Goal: Transaction & Acquisition: Purchase product/service

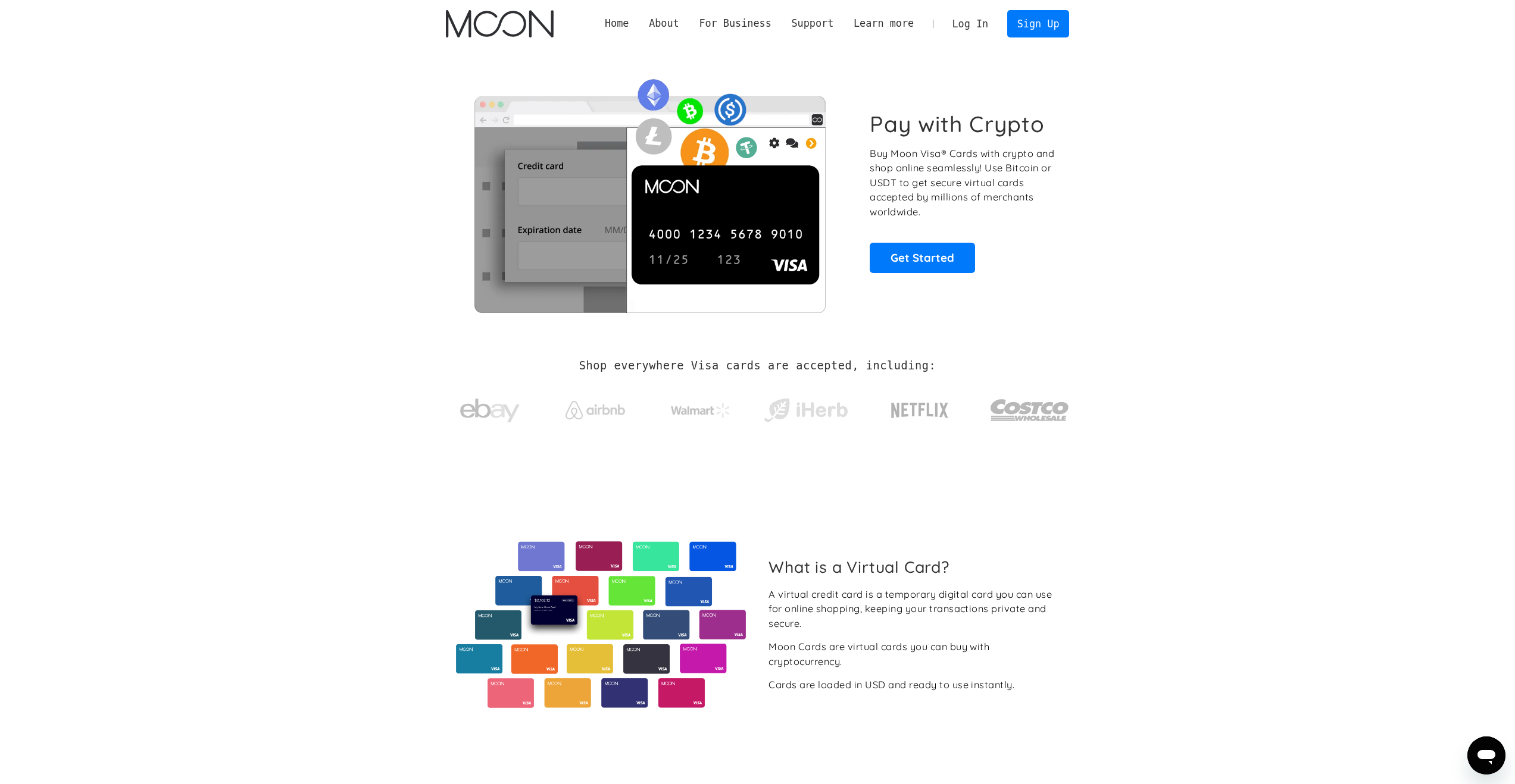
click at [984, 31] on link "Log In" at bounding box center [970, 23] width 56 height 26
drag, startPoint x: 295, startPoint y: 404, endPoint x: 308, endPoint y: 392, distance: 17.7
click at [295, 404] on section "Shop everywhere Visa cards are accepted, including:" at bounding box center [758, 399] width 1515 height 126
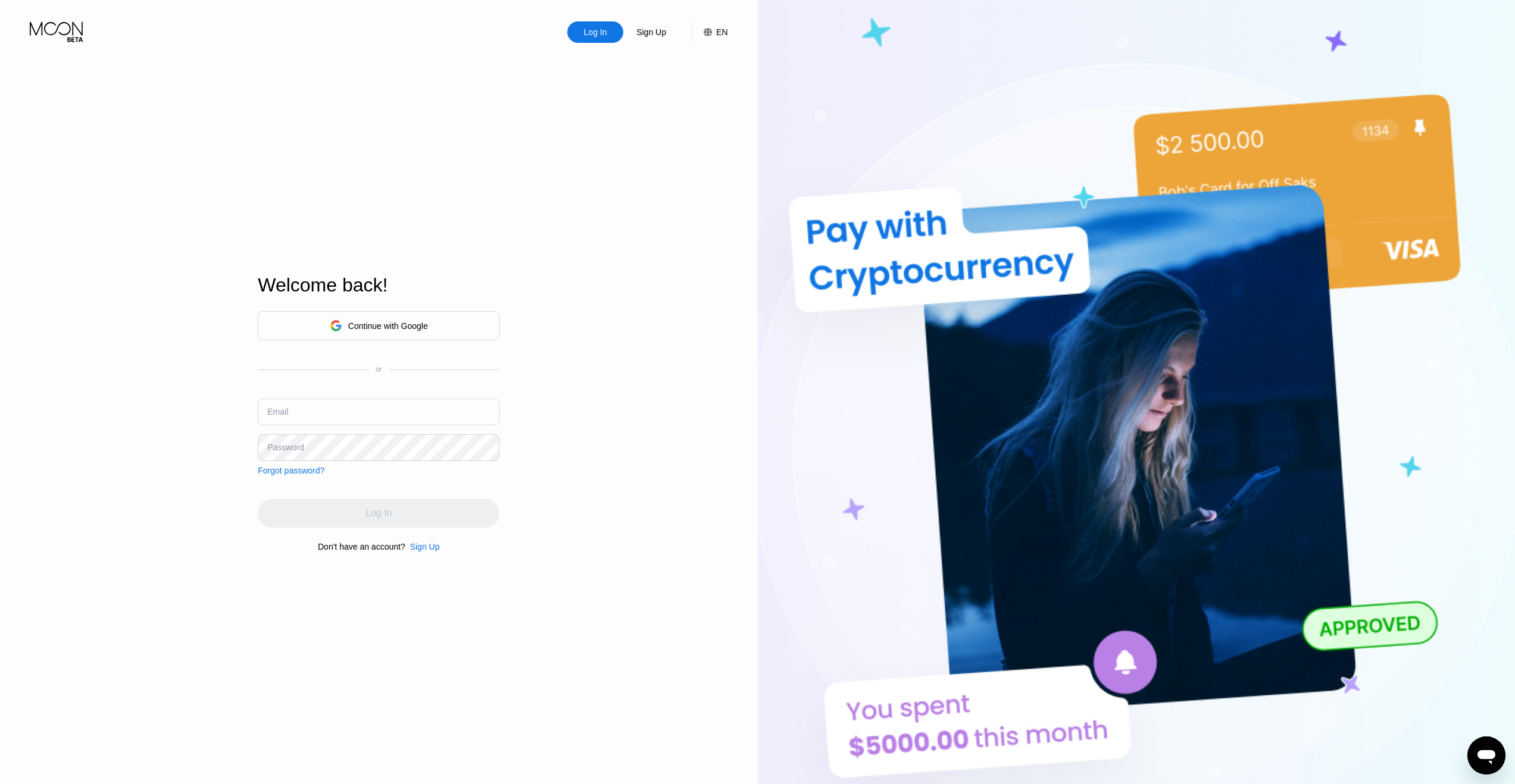
click at [343, 331] on div "Continue with Google" at bounding box center [378, 325] width 98 height 18
click at [338, 412] on input "text" at bounding box center [379, 412] width 242 height 27
type input "anonaesd2013@gmail.com"
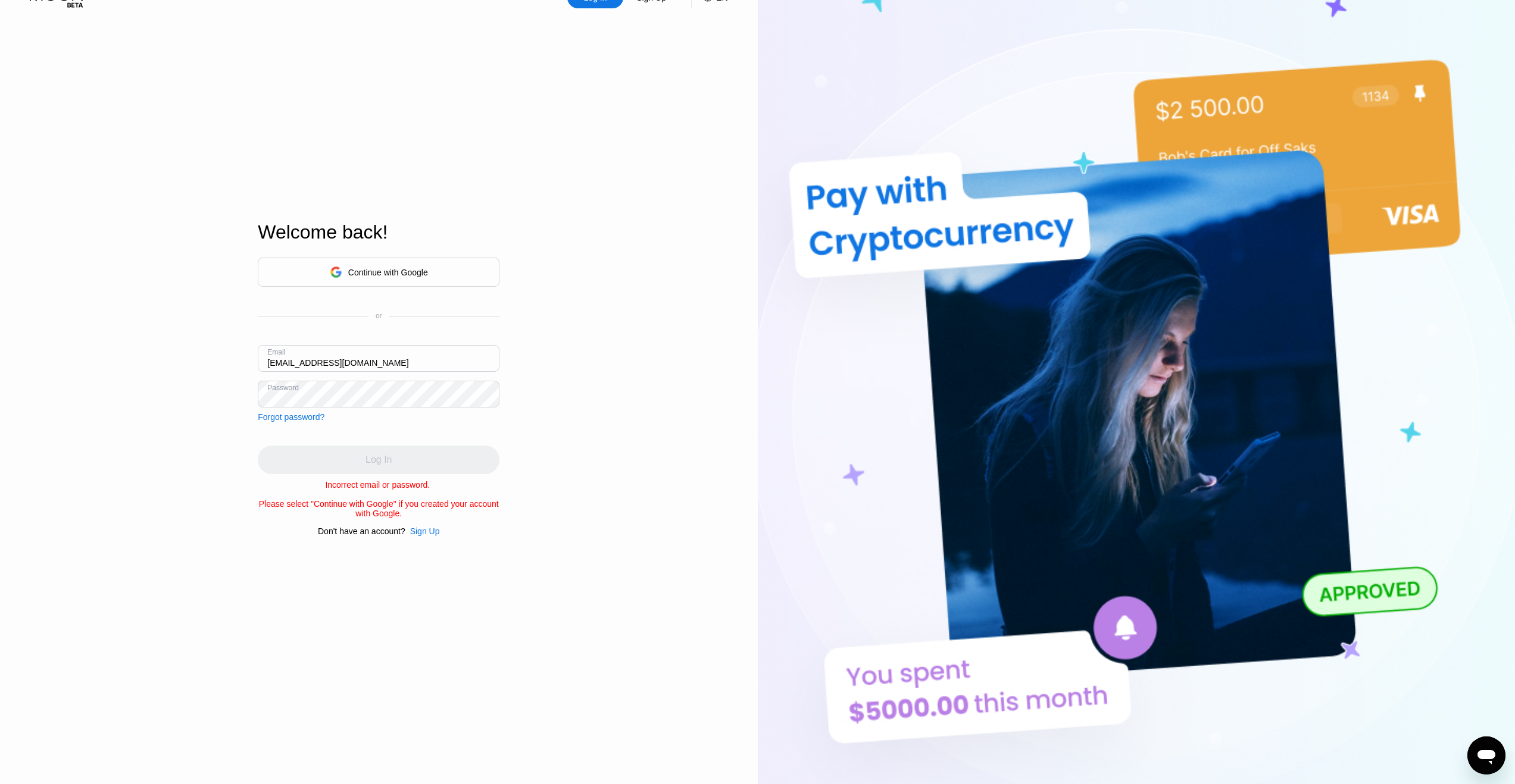
scroll to position [29, 0]
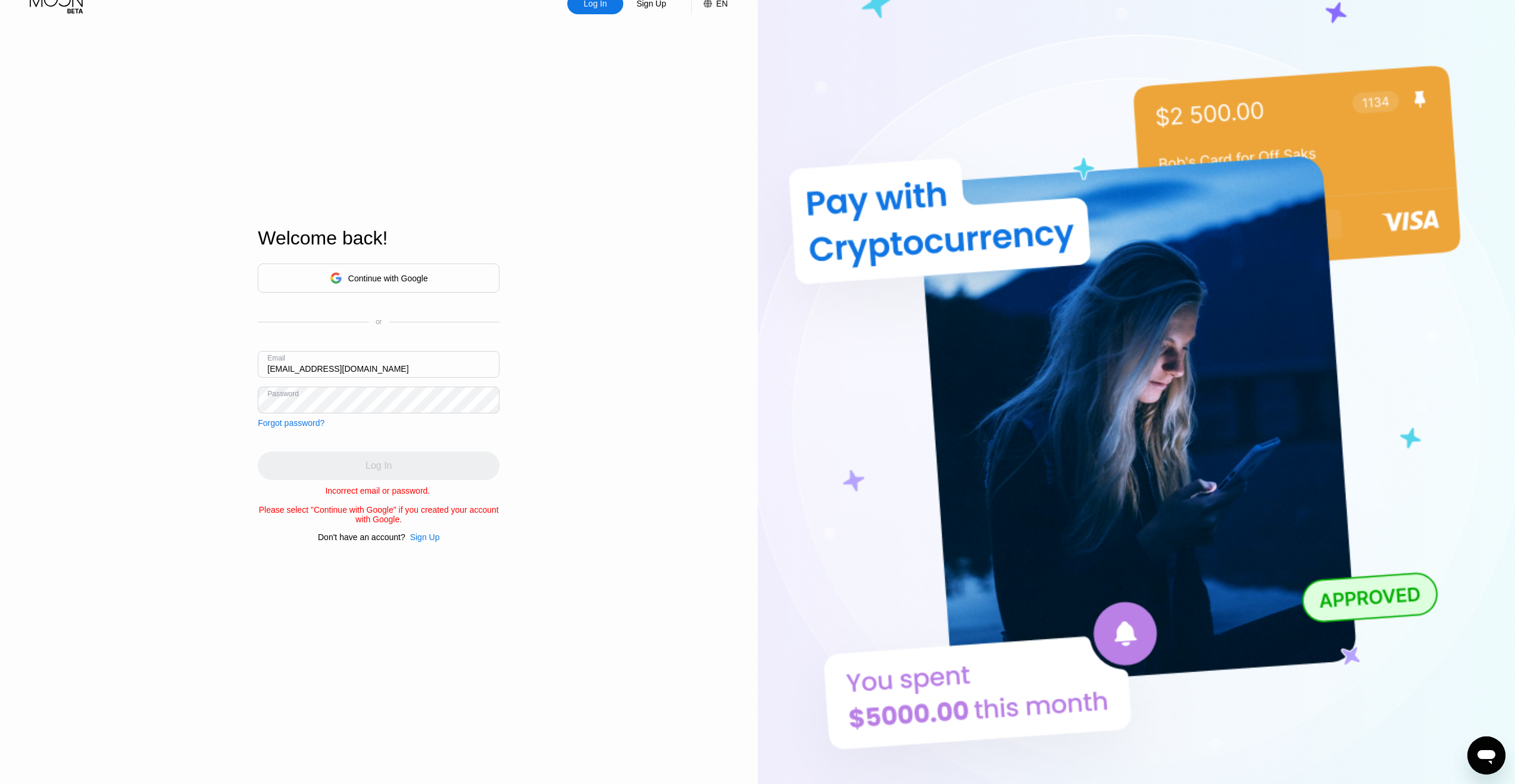
click at [419, 538] on div "Sign Up" at bounding box center [424, 537] width 30 height 10
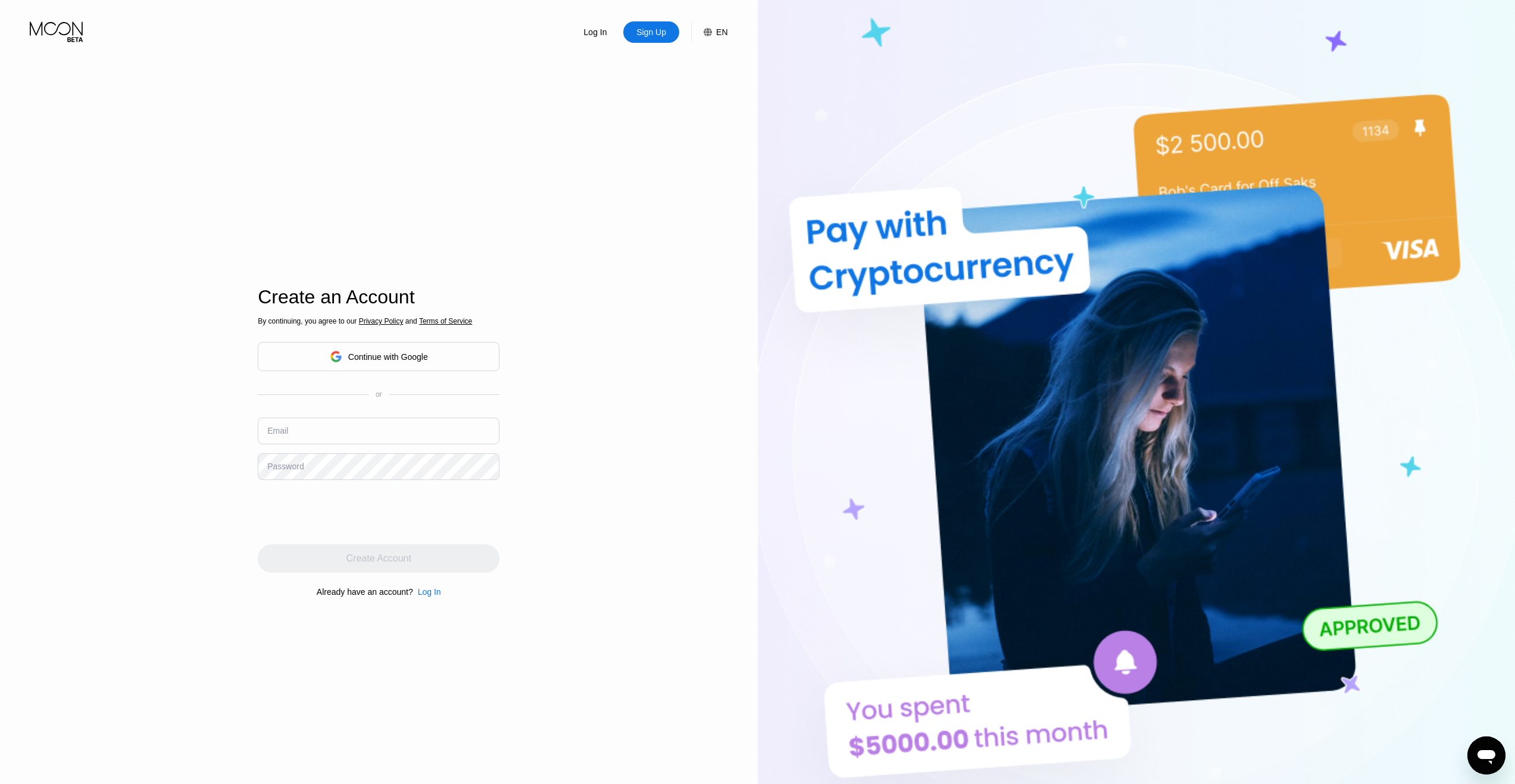
click at [374, 429] on input "text" at bounding box center [379, 432] width 242 height 27
click at [578, 569] on div "Log In Sign Up EN Language English Save Create an Account By continuing, you ag…" at bounding box center [378, 432] width 758 height 863
click at [459, 542] on div "By continuing, you agree to our Privacy Policy and Terms of Service Continue wi…" at bounding box center [379, 457] width 242 height 287
click at [449, 551] on div "Create Account" at bounding box center [379, 559] width 242 height 29
click at [340, 438] on input "anonaesd2025" at bounding box center [379, 432] width 242 height 27
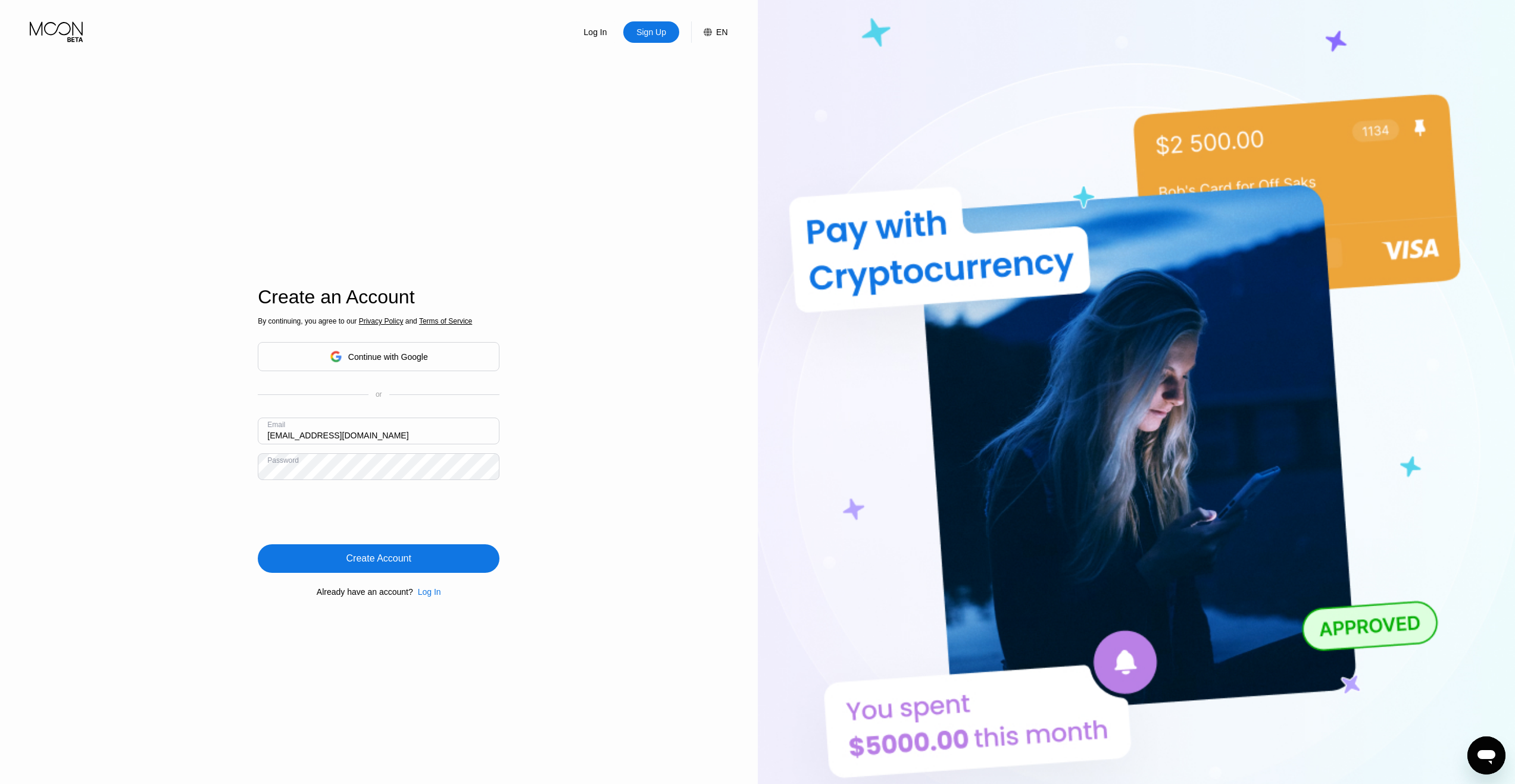
type input "[EMAIL_ADDRESS][DOMAIN_NAME]"
click at [347, 555] on div "Create Account" at bounding box center [379, 558] width 65 height 11
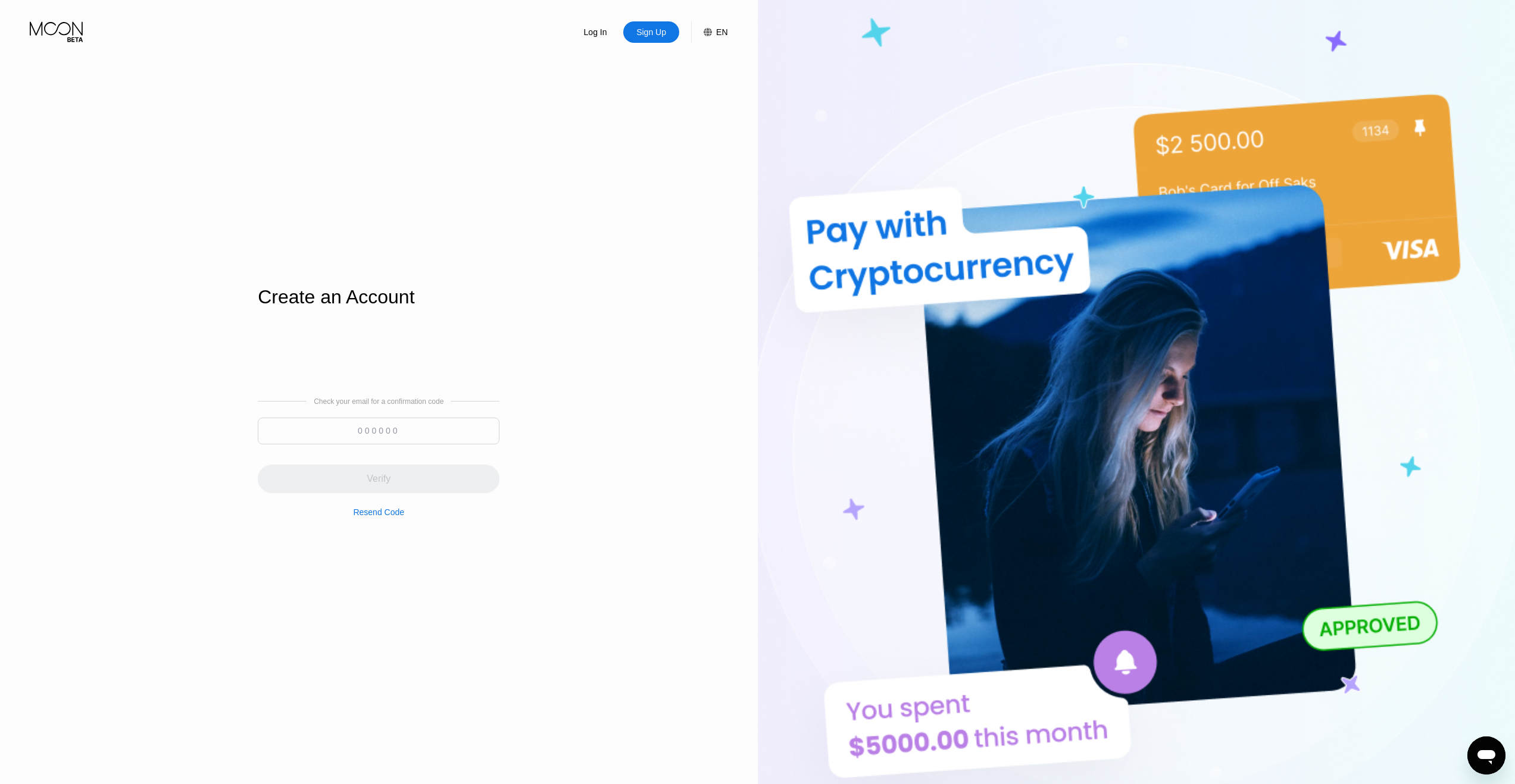
click at [389, 445] on div at bounding box center [379, 434] width 242 height 32
click at [399, 432] on input at bounding box center [379, 432] width 242 height 27
paste input "615514"
type input "615514"
click at [402, 472] on div "Verify" at bounding box center [379, 479] width 242 height 29
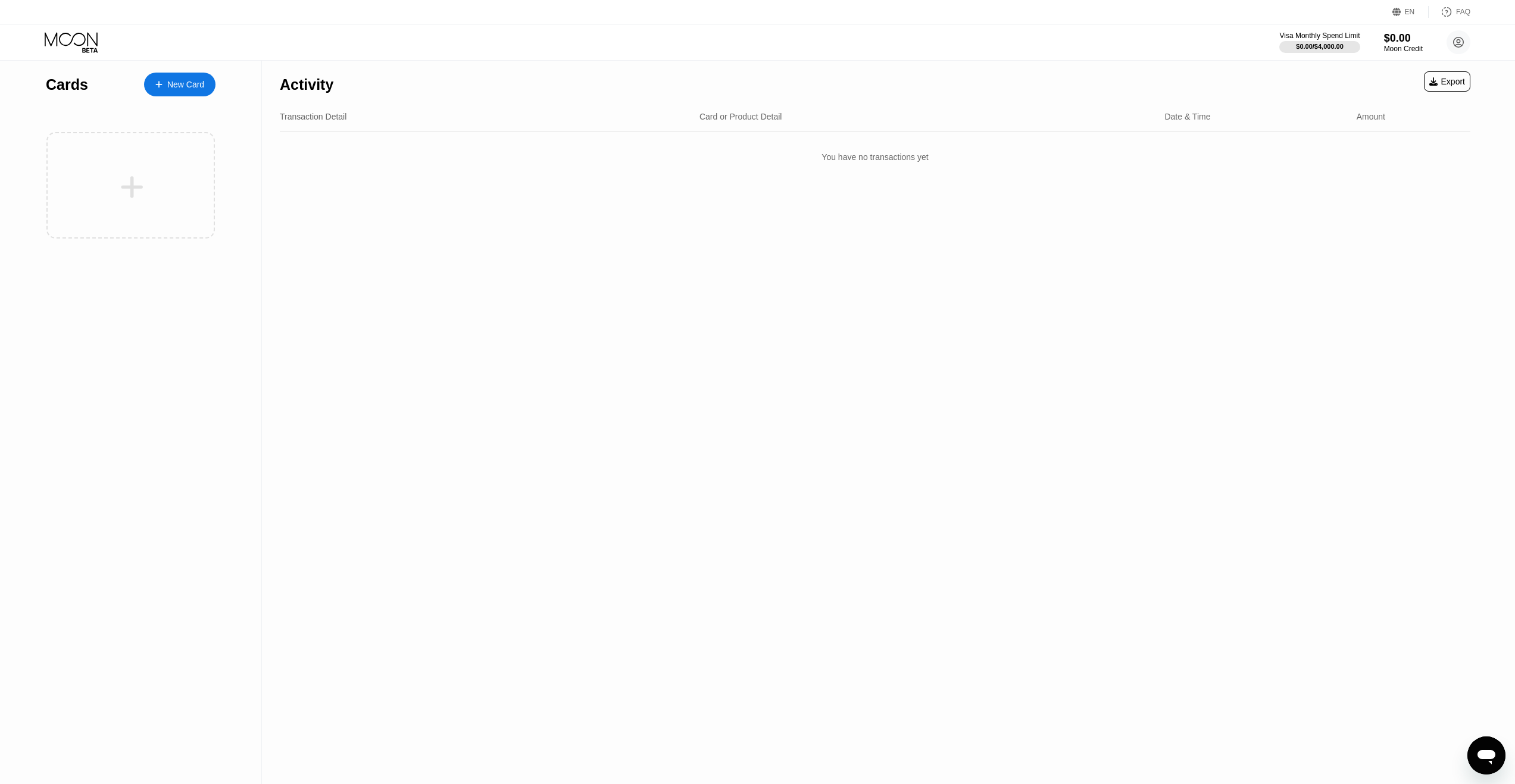
click at [176, 77] on div "New Card" at bounding box center [179, 84] width 71 height 24
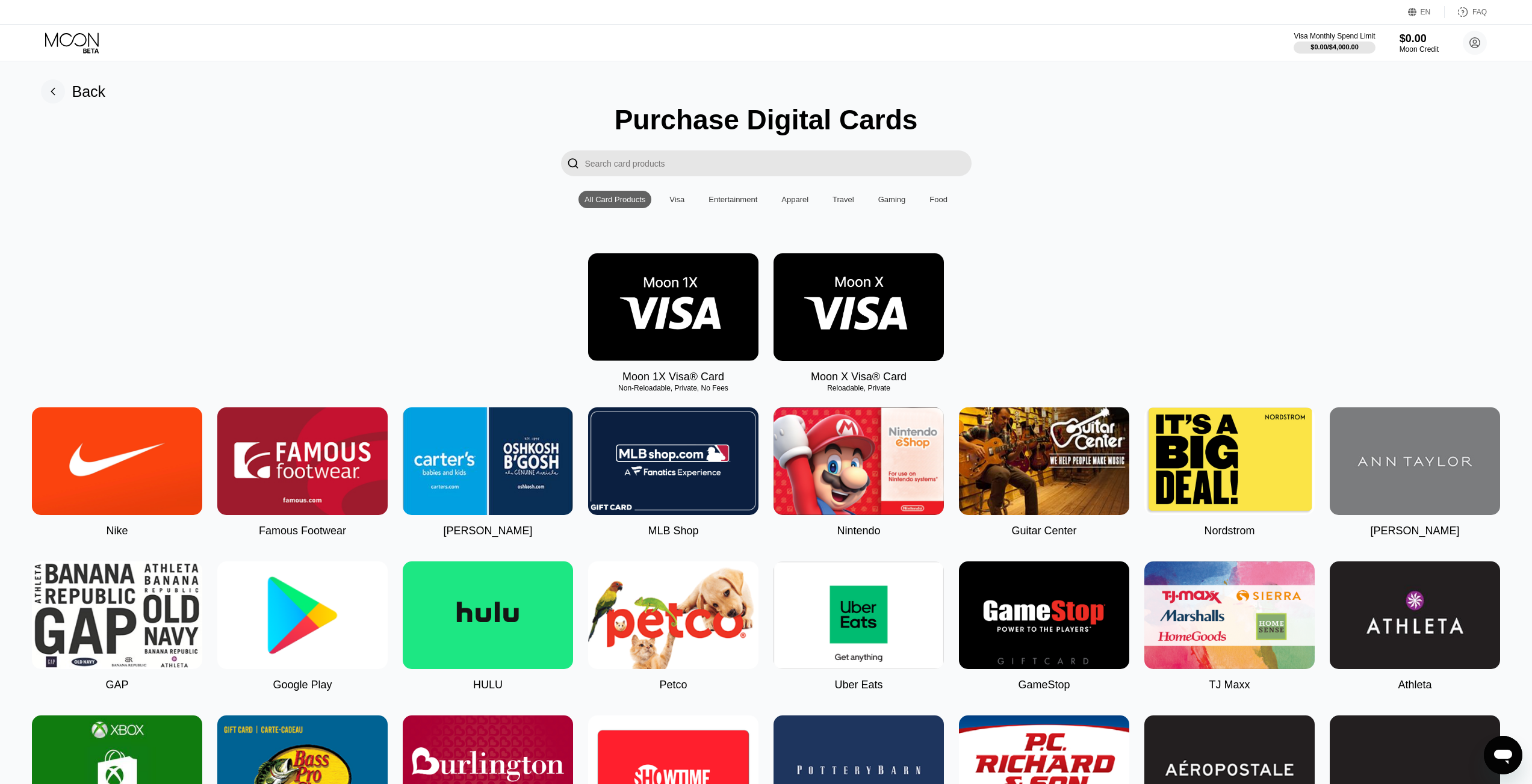
click at [688, 300] on img at bounding box center [673, 307] width 171 height 108
click at [870, 307] on img at bounding box center [858, 307] width 171 height 108
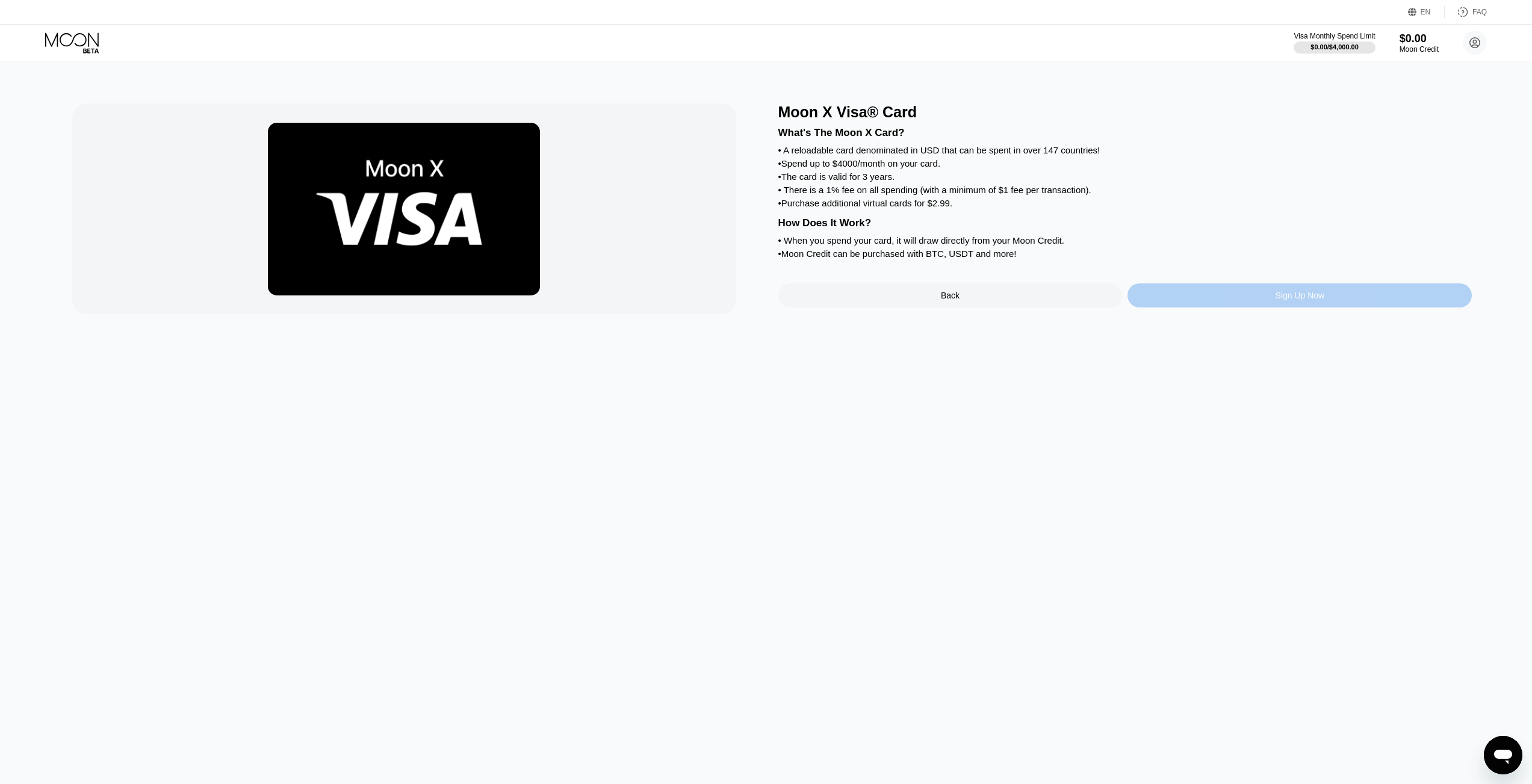
click at [1239, 298] on div "Sign Up Now" at bounding box center [1299, 295] width 344 height 24
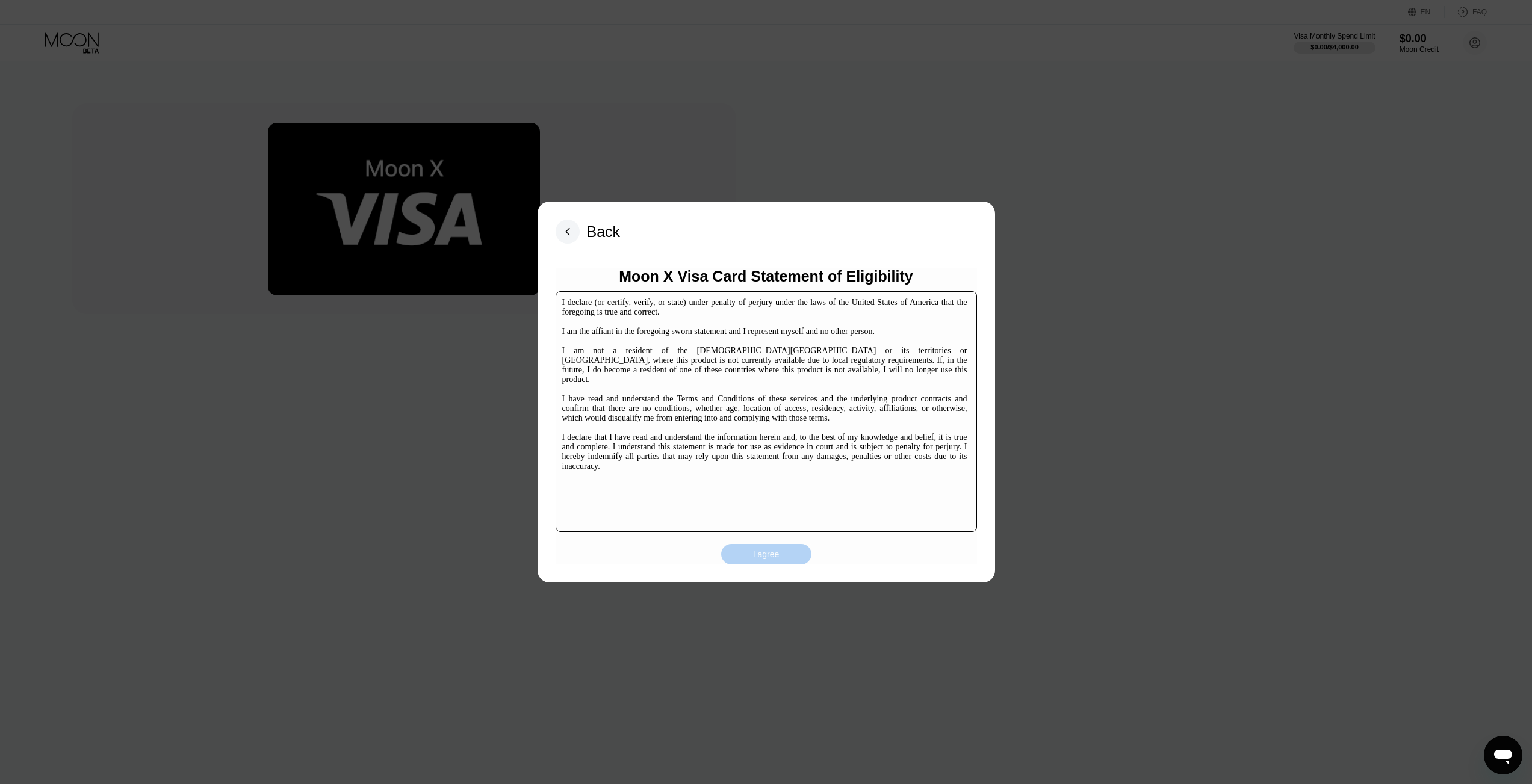
click at [756, 549] on div "I agree" at bounding box center [766, 554] width 26 height 11
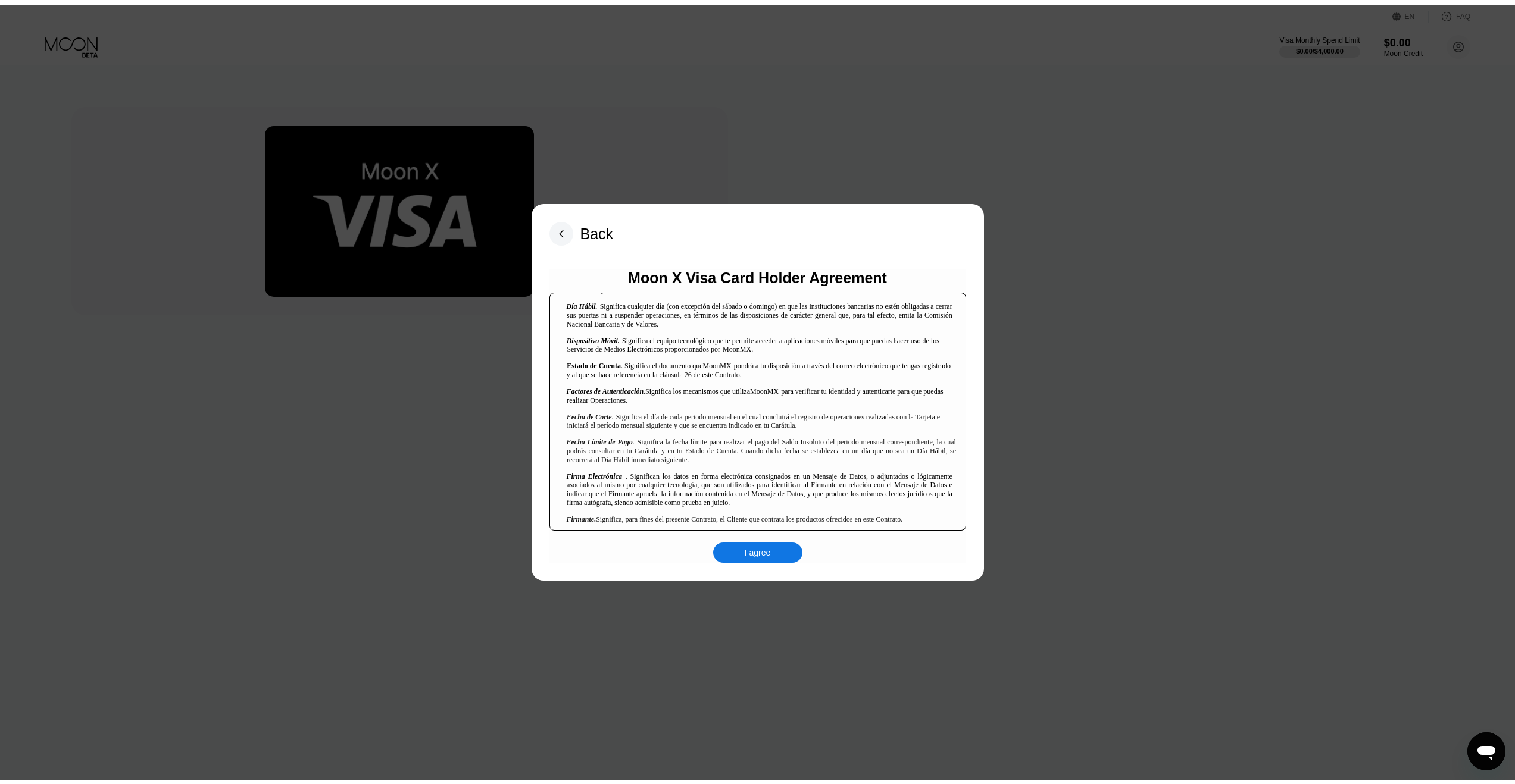
scroll to position [566, 0]
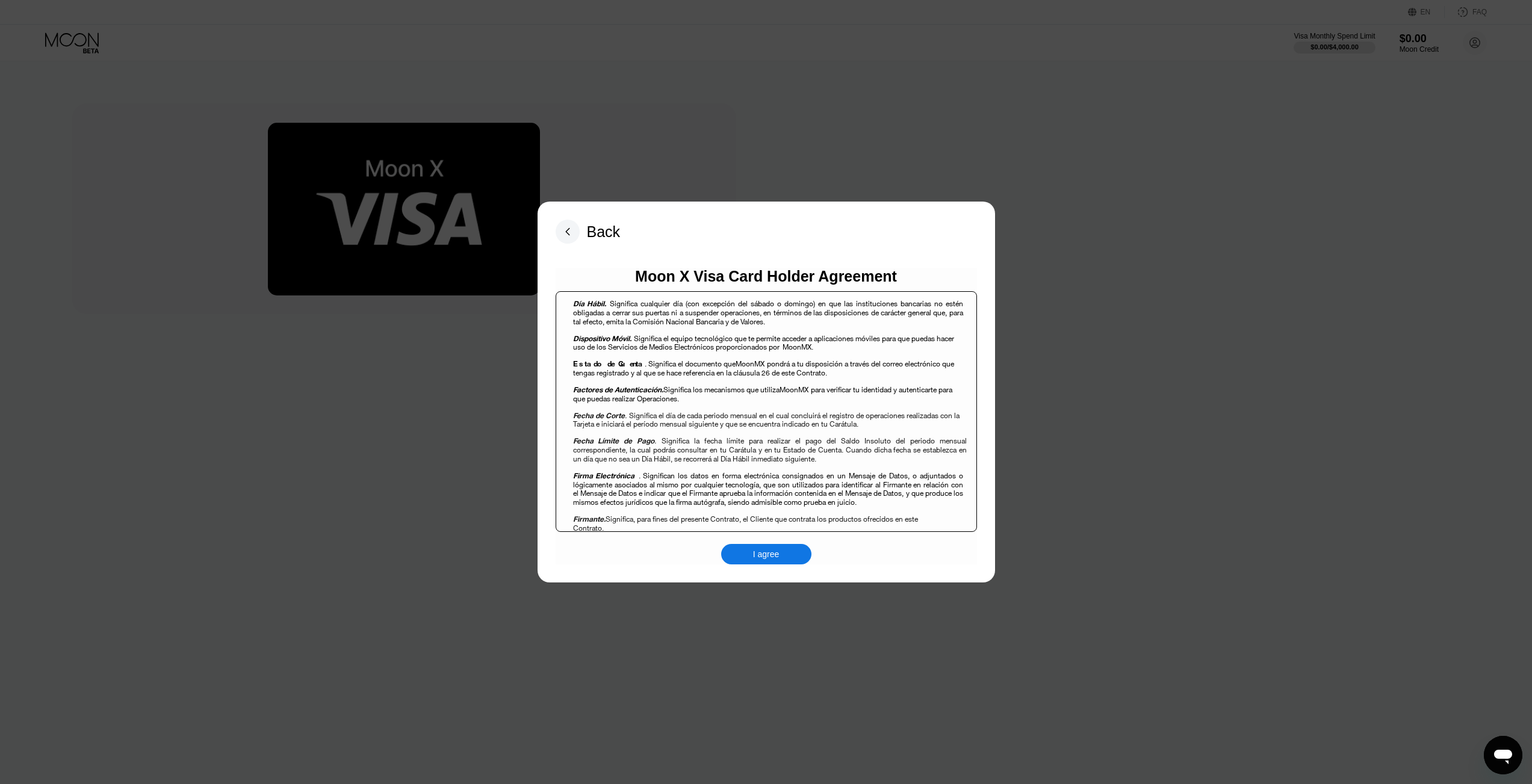
click at [766, 550] on div "I agree" at bounding box center [766, 554] width 26 height 11
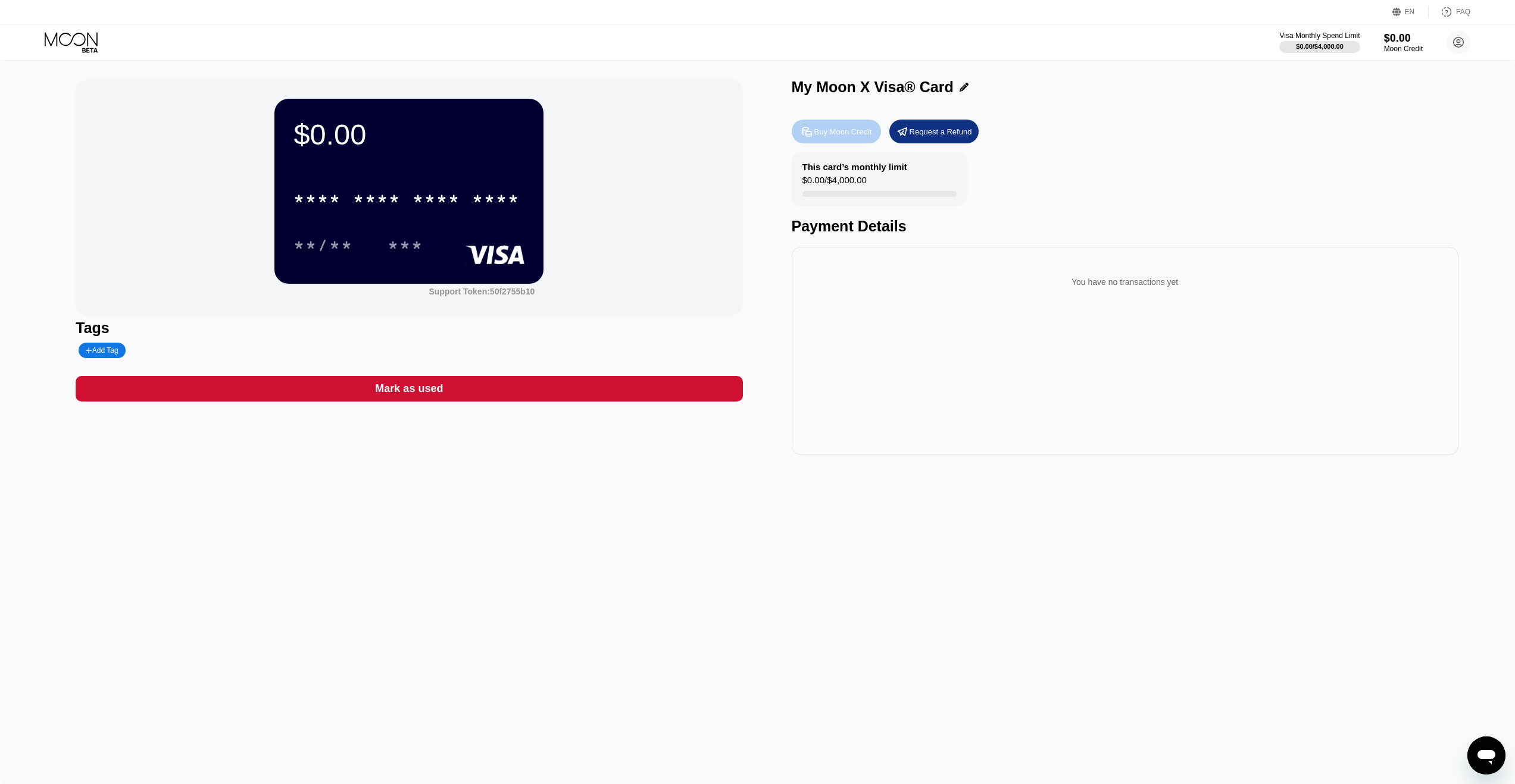
click at [819, 140] on div "Buy Moon Credit" at bounding box center [837, 131] width 90 height 24
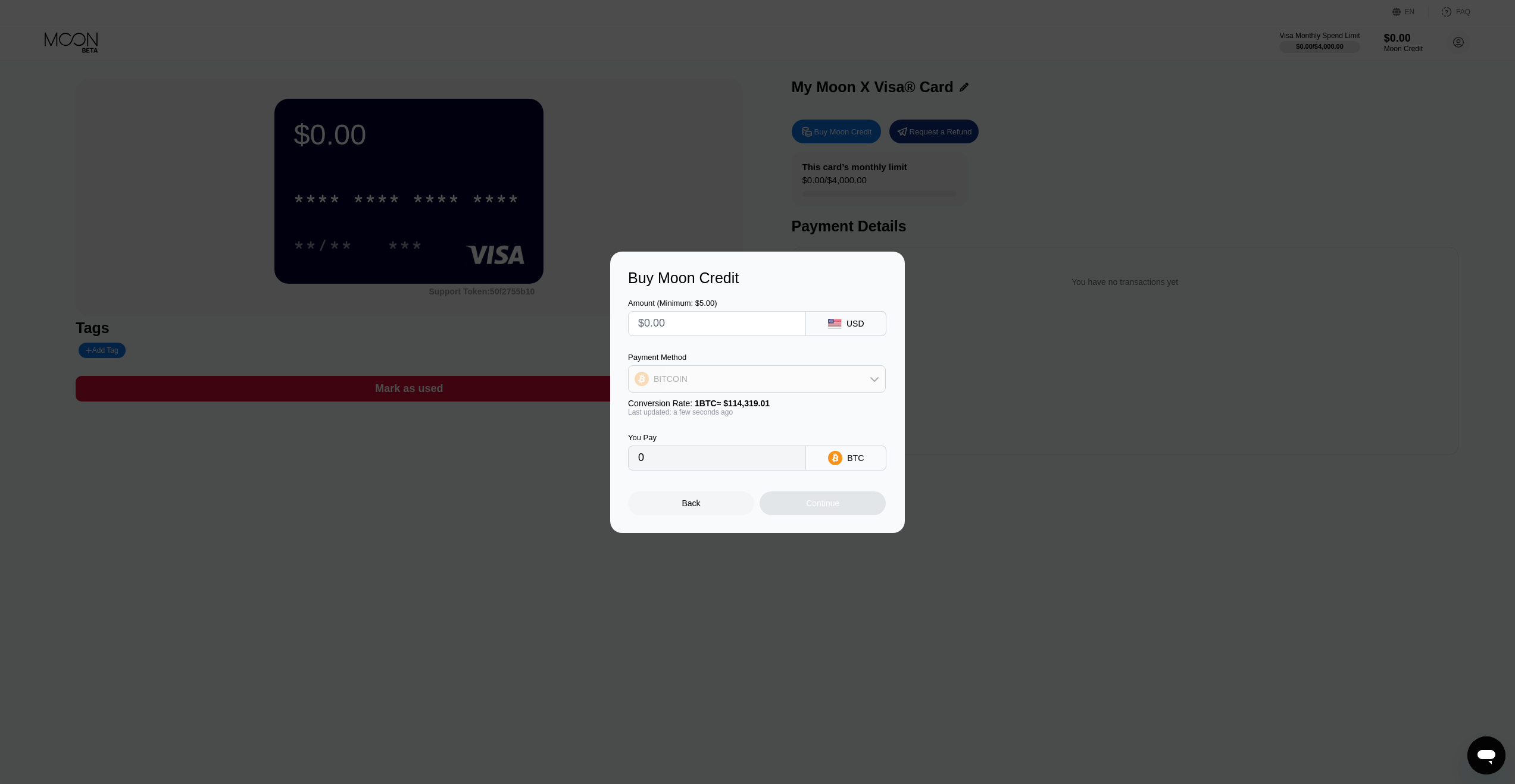
click at [738, 371] on div "BITCOIN" at bounding box center [757, 378] width 256 height 24
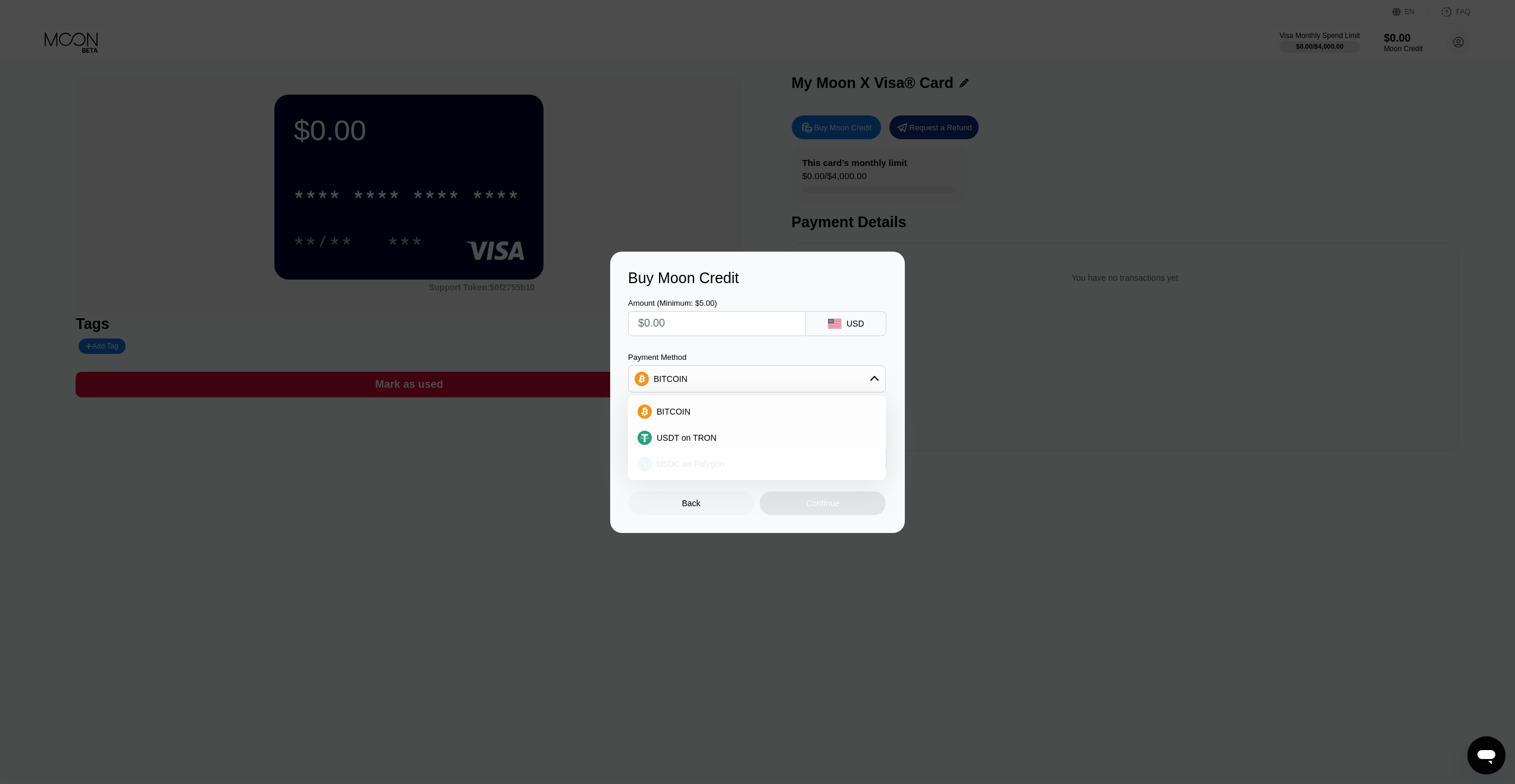
click at [725, 462] on div "USDC on Polygon" at bounding box center [764, 464] width 225 height 10
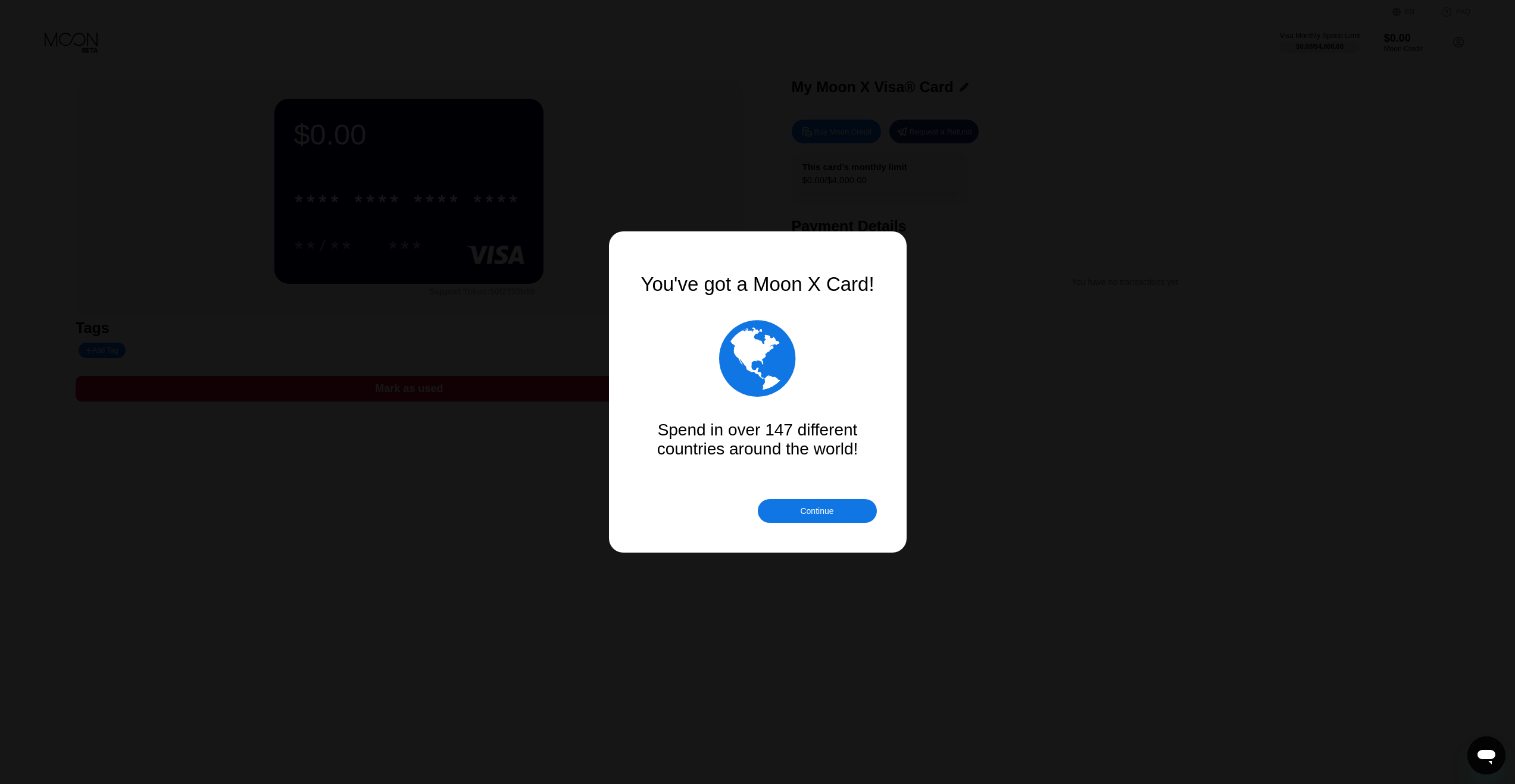
click at [819, 512] on div "Continue" at bounding box center [817, 512] width 33 height 10
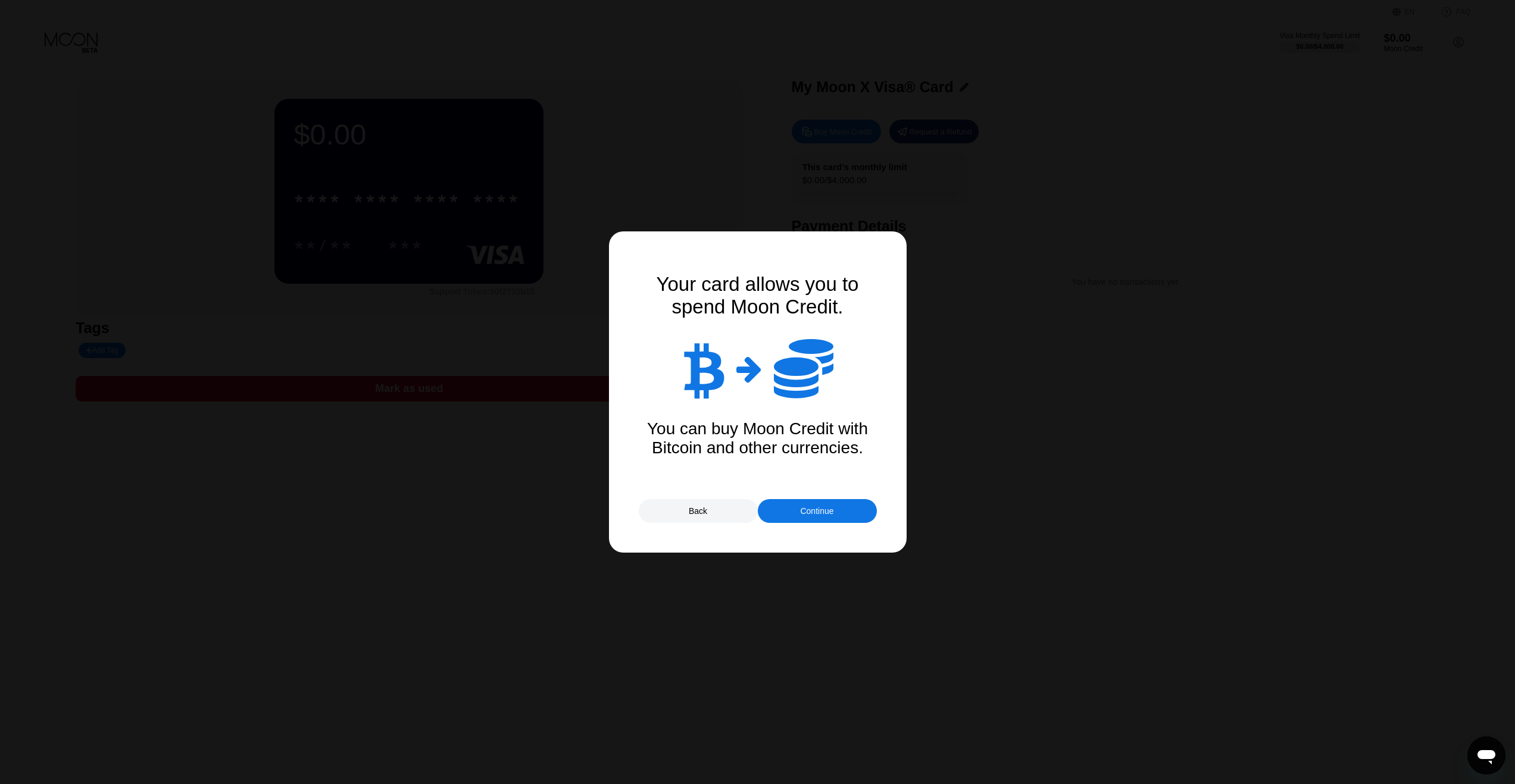
click at [824, 513] on div "Continue" at bounding box center [817, 512] width 33 height 10
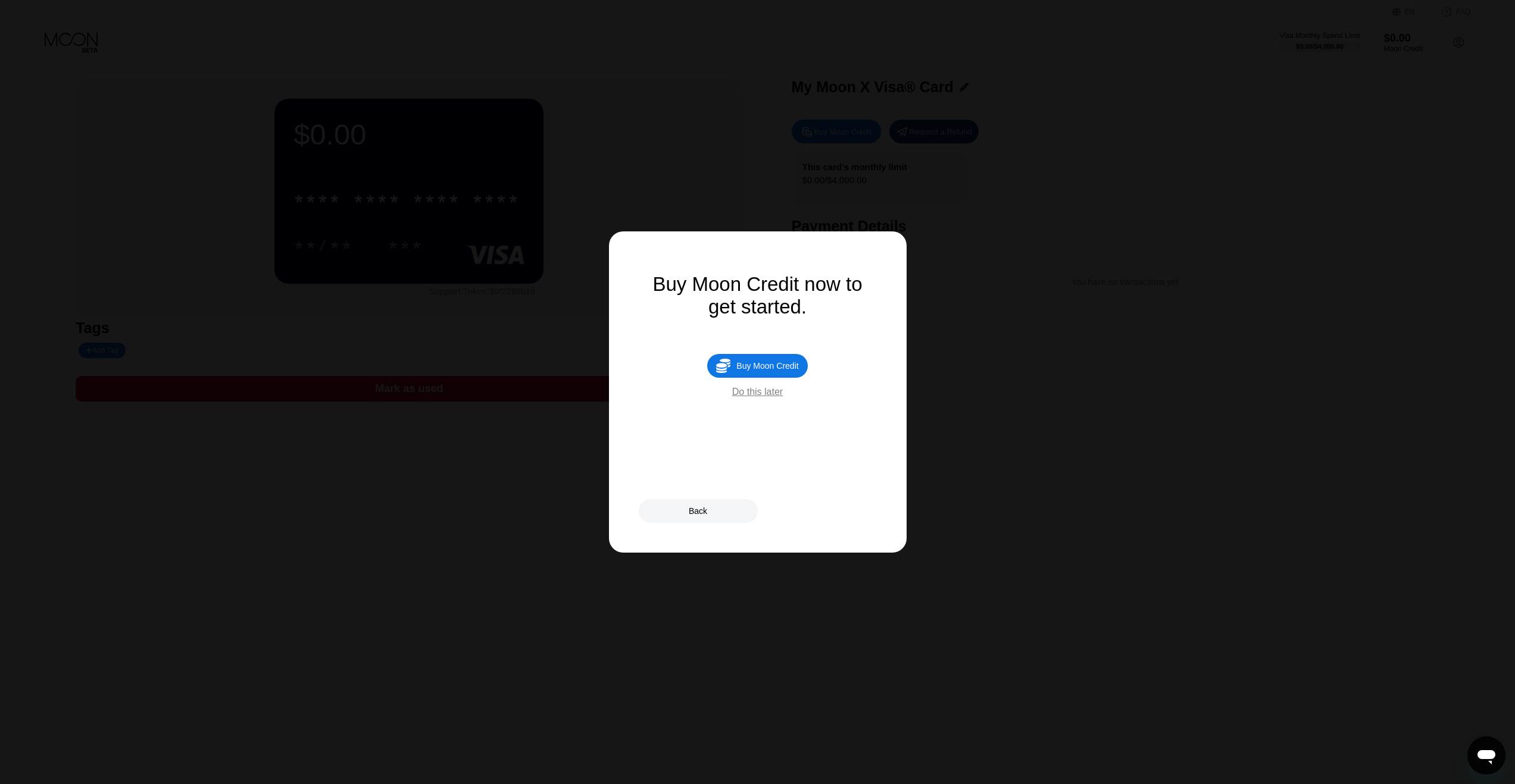
click at [765, 372] on div " Buy Moon Credit" at bounding box center [757, 366] width 100 height 24
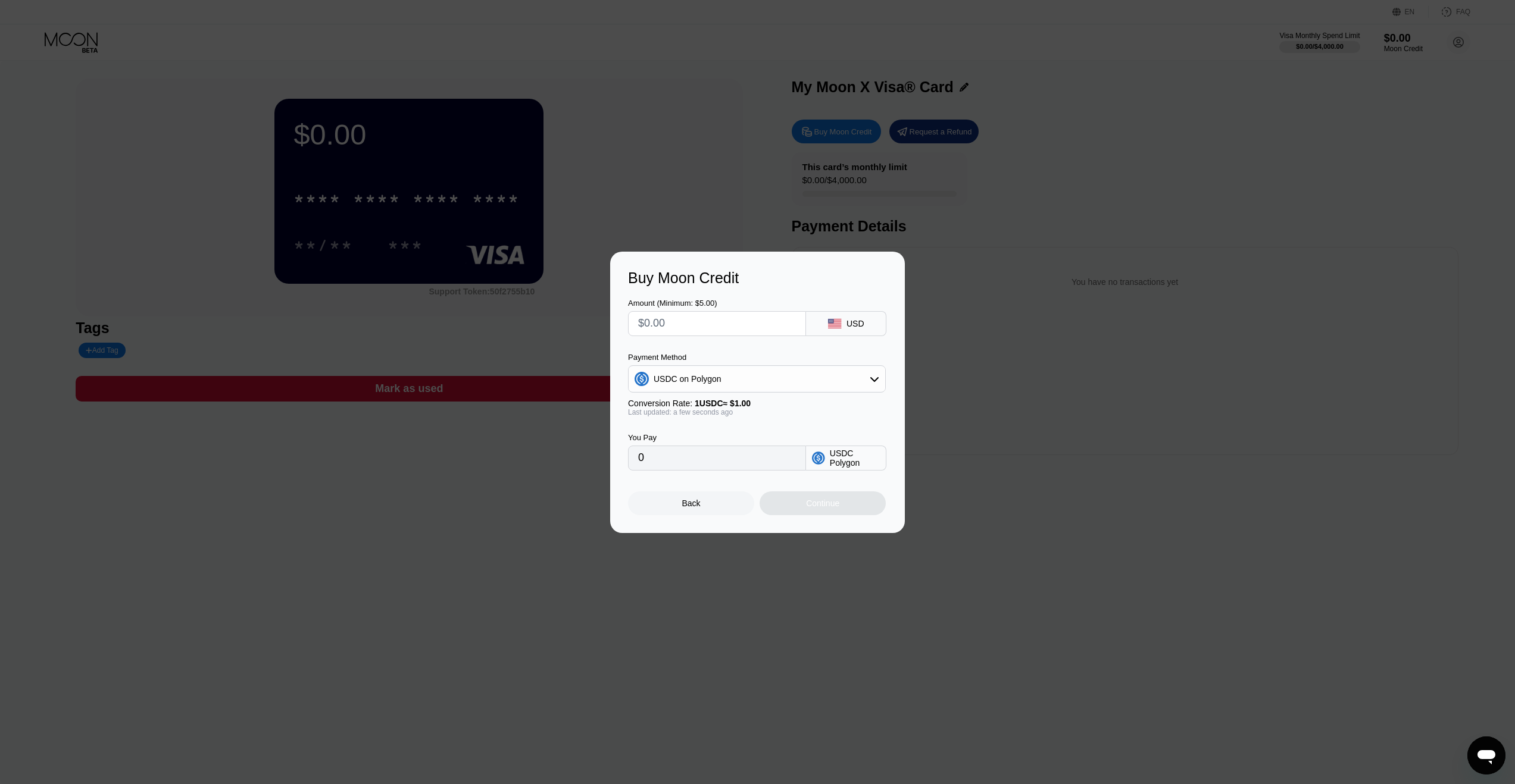
click at [746, 454] on input "0" at bounding box center [717, 458] width 158 height 24
click at [717, 318] on input "text" at bounding box center [717, 323] width 158 height 24
type input "$1"
type input "1.00000000"
type input "$15"
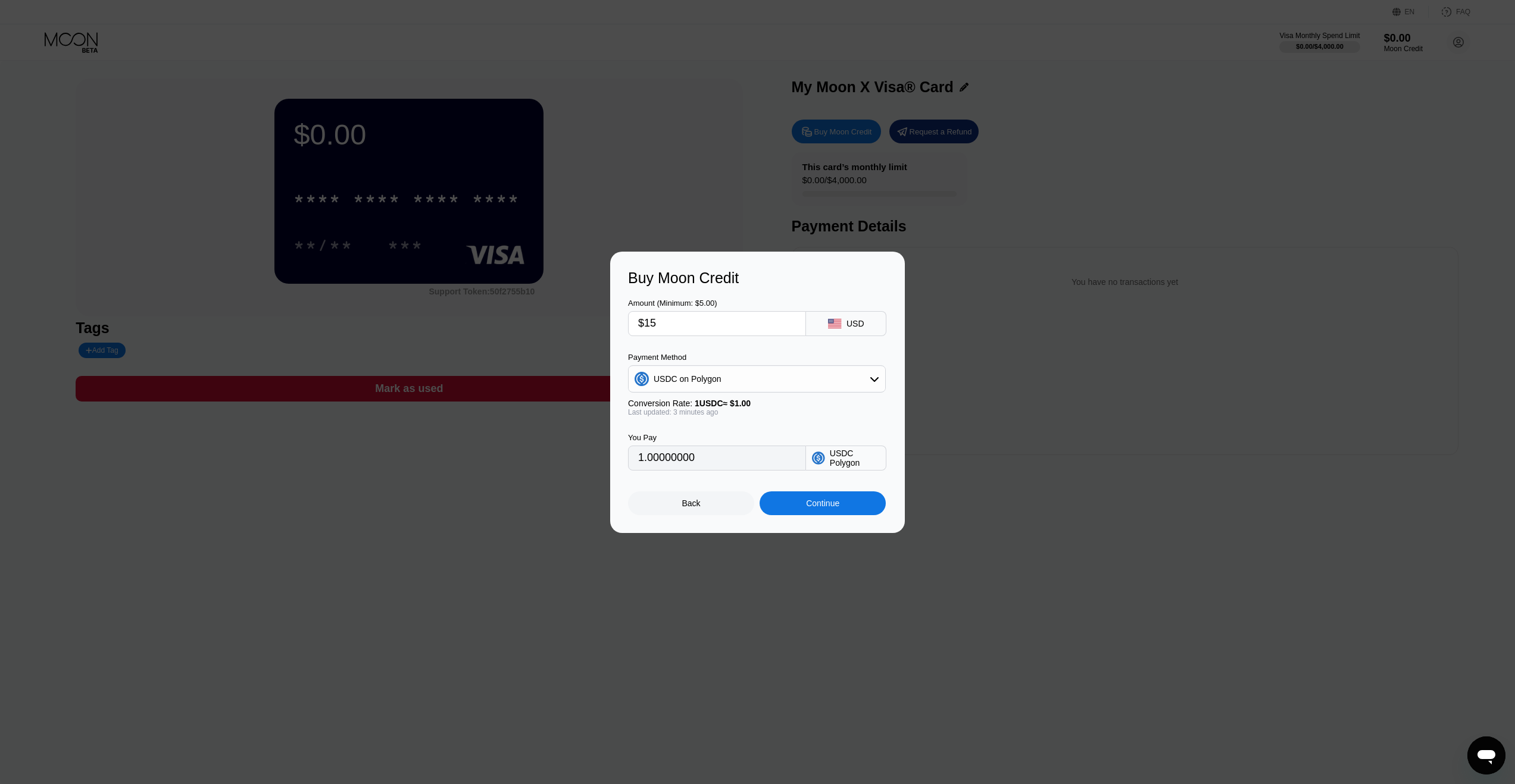
type input "15.00000000"
click at [710, 322] on input "$15" at bounding box center [717, 323] width 158 height 24
type input "$1"
type input "1.00000000"
type input "$19"
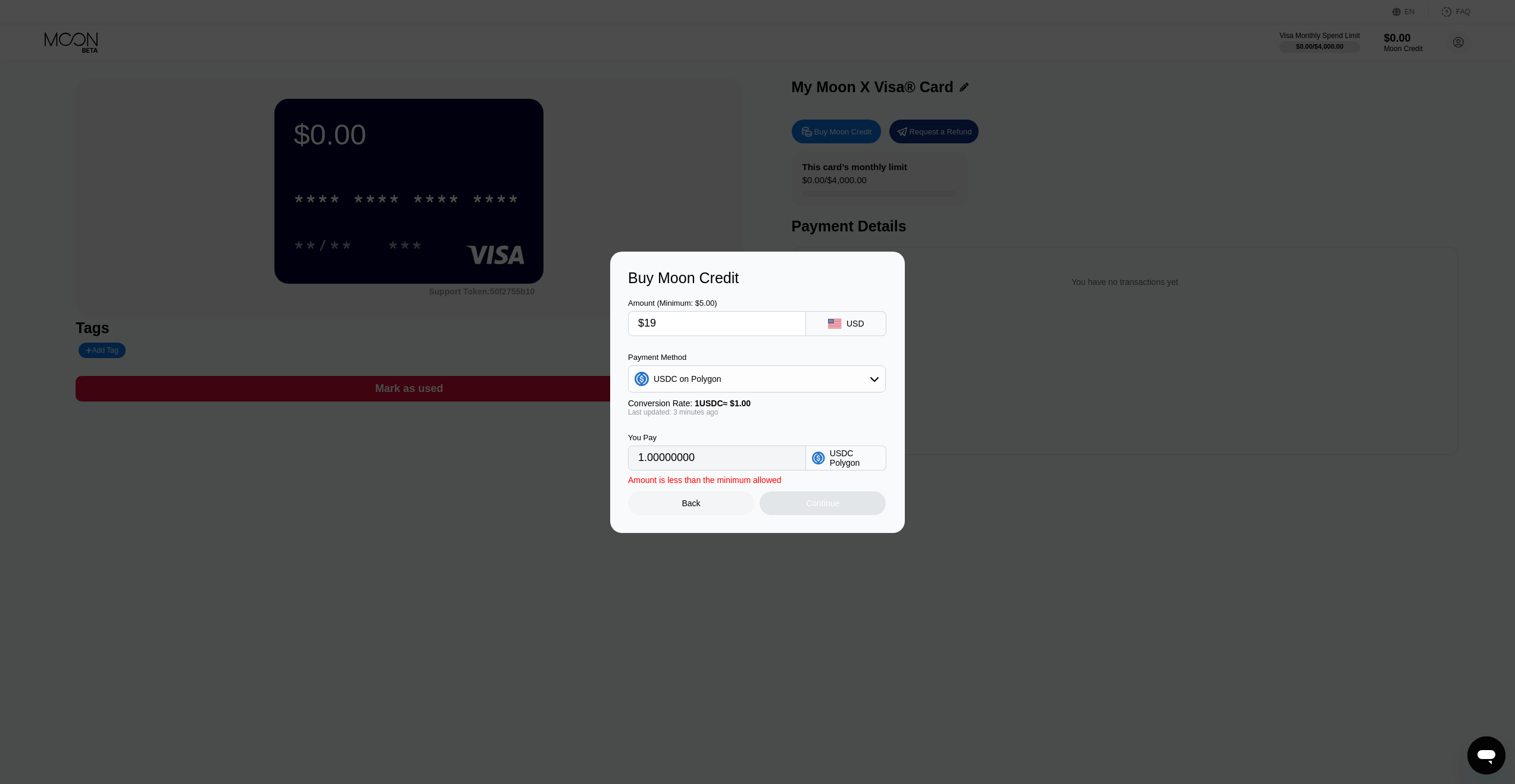
type input "19.00000000"
type input "$1"
type input "1.00000000"
type input "$10"
type input "10.00000000"
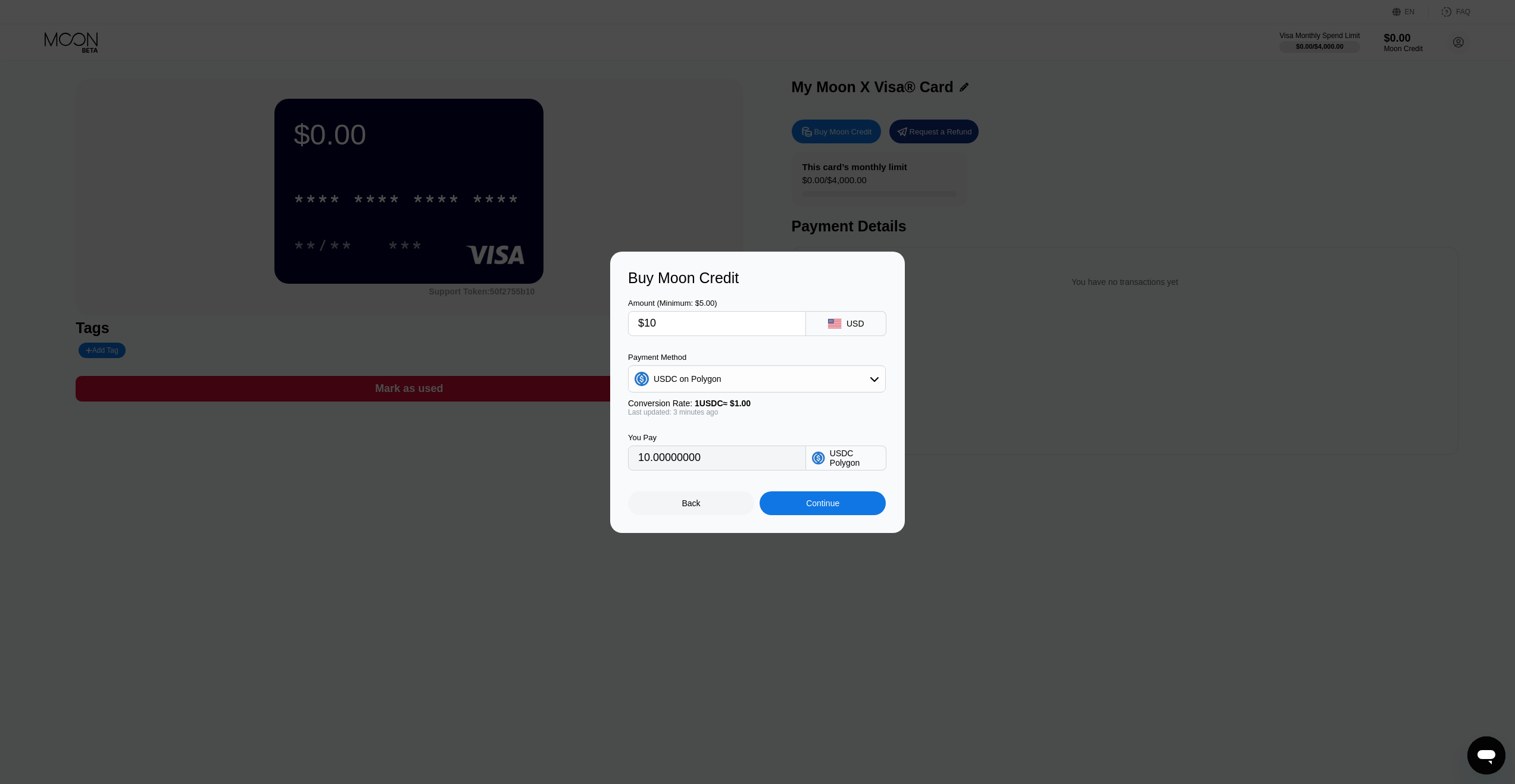
type input "$10"
click at [810, 505] on div "Continue" at bounding box center [822, 504] width 33 height 10
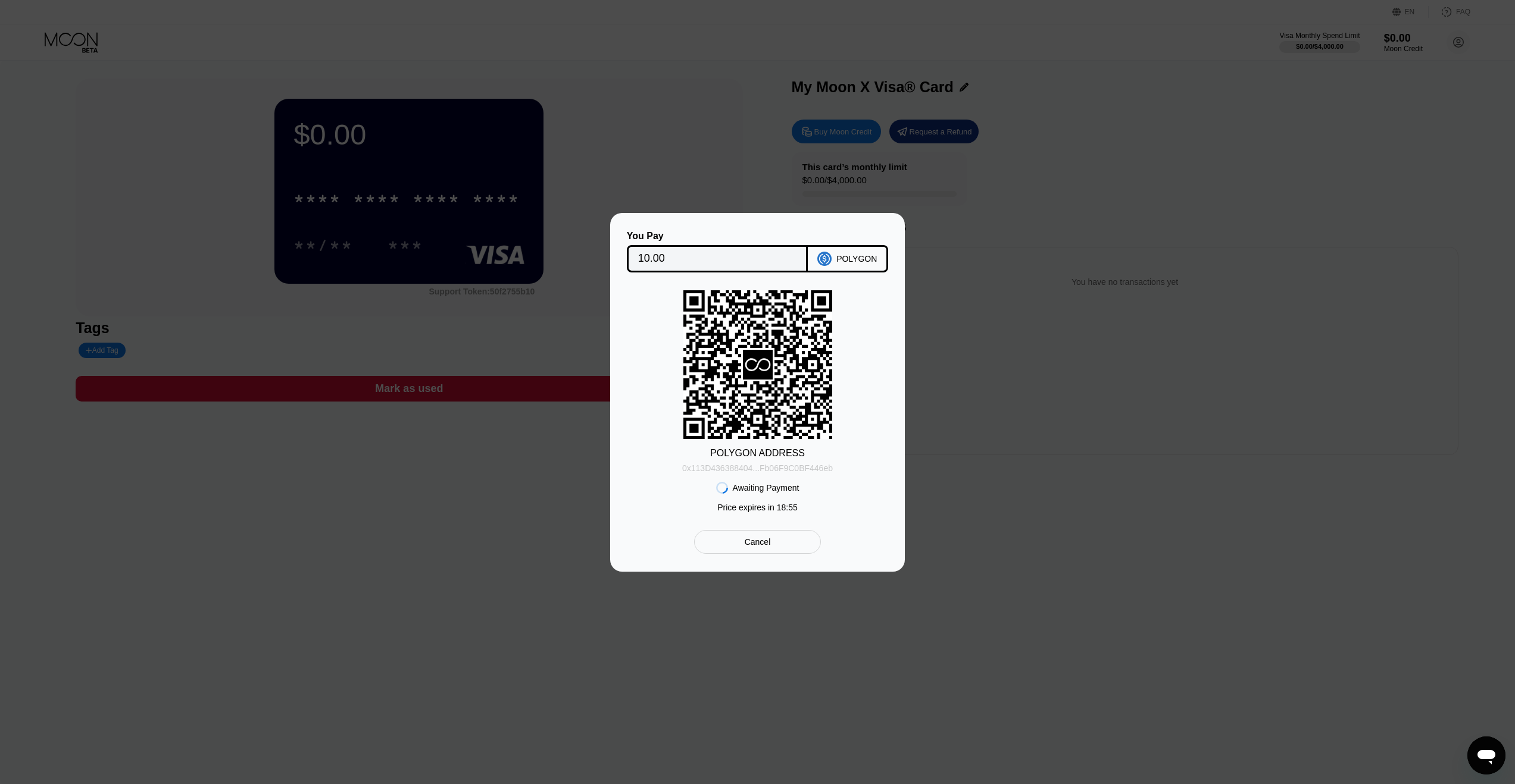
click at [774, 468] on div "0x113D436388404...Fb06F9C0BF446eb" at bounding box center [758, 469] width 151 height 10
click at [872, 392] on div "POLYGON ADDRESS 0x113D436388404...Fb06F9C0BF446eb Awaiting Payment Price expire…" at bounding box center [758, 404] width 259 height 228
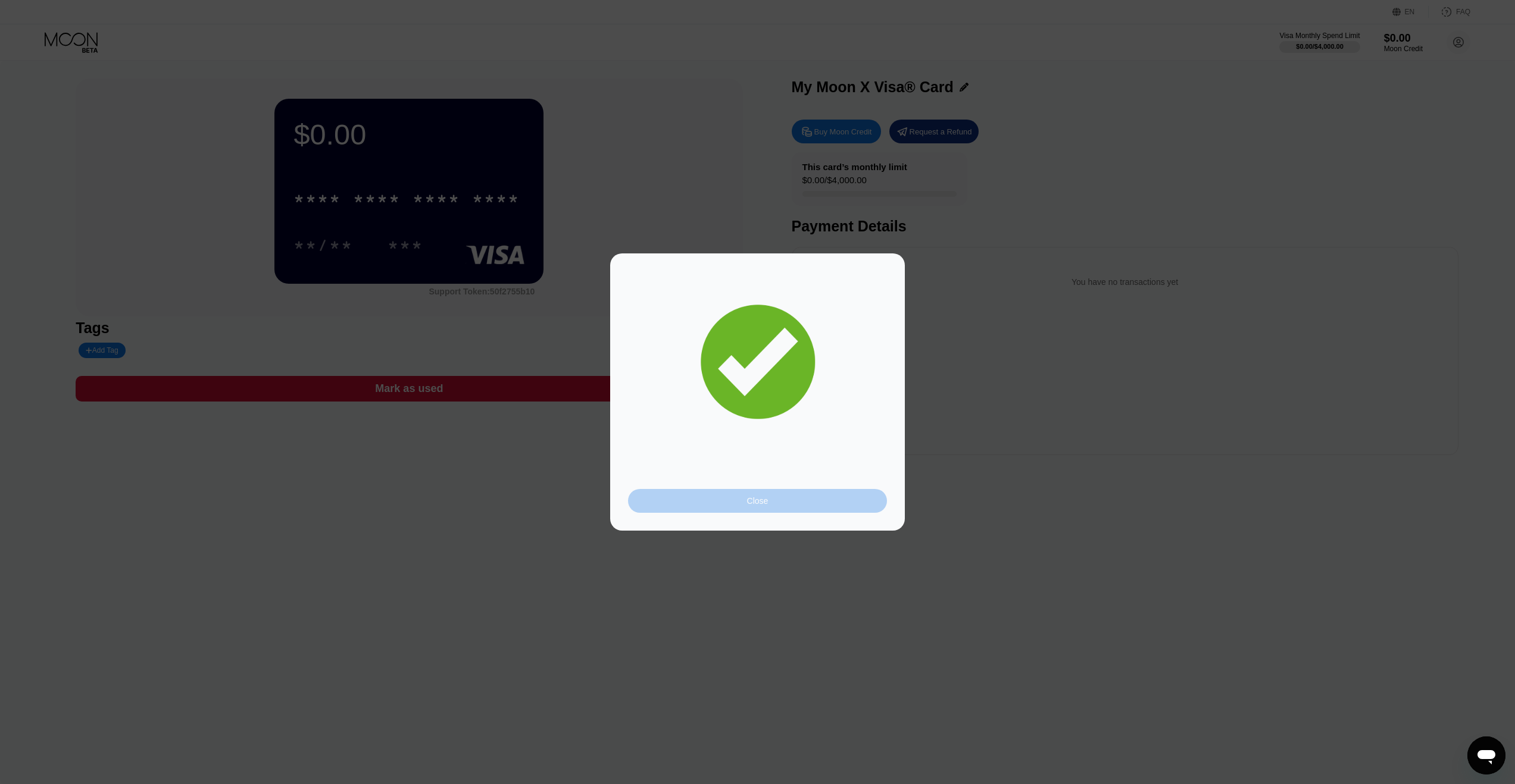
click at [796, 507] on div "Close" at bounding box center [758, 501] width 259 height 24
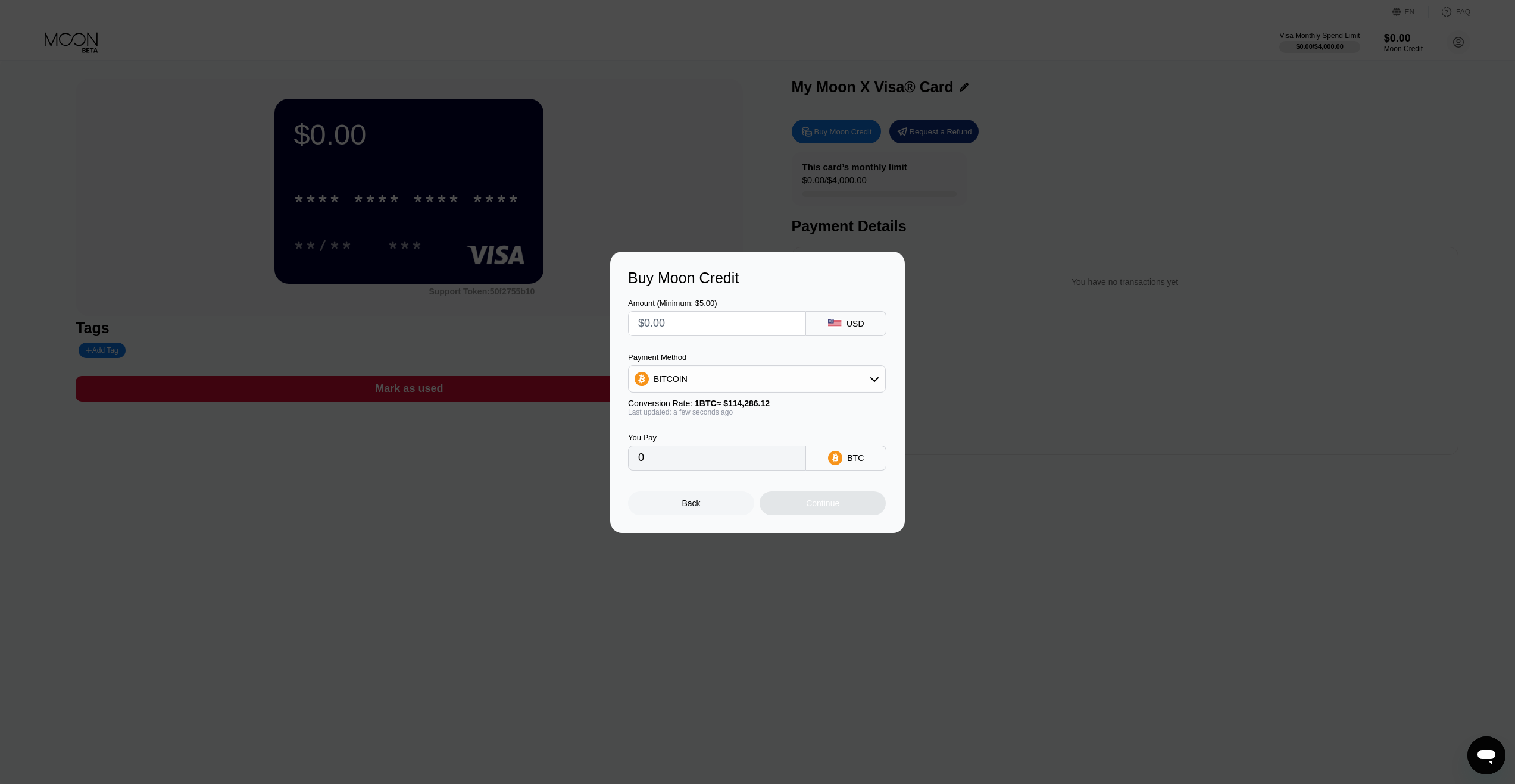
click at [712, 507] on div "Back" at bounding box center [691, 503] width 126 height 24
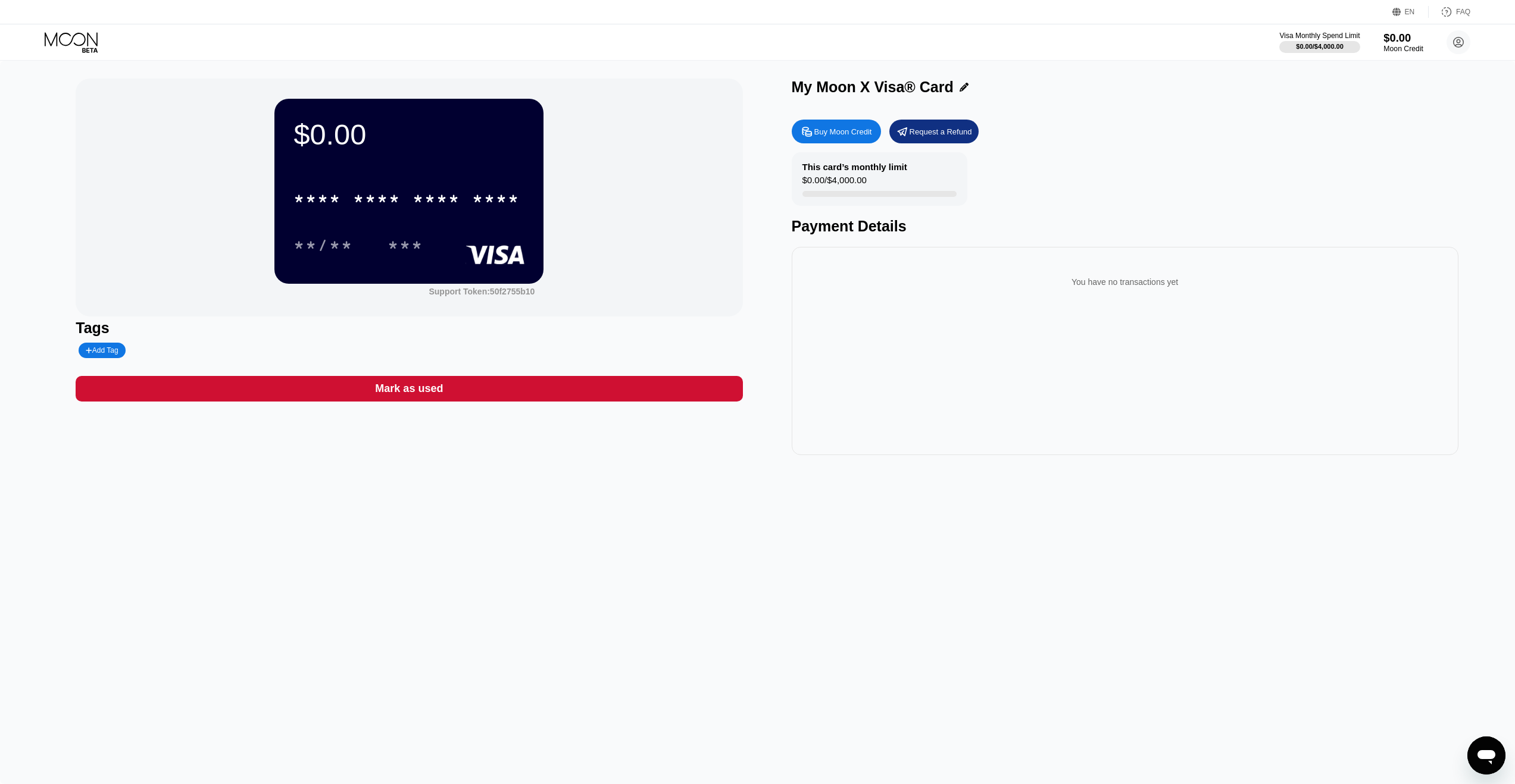
click at [1395, 42] on div "$0.00" at bounding box center [1404, 37] width 40 height 12
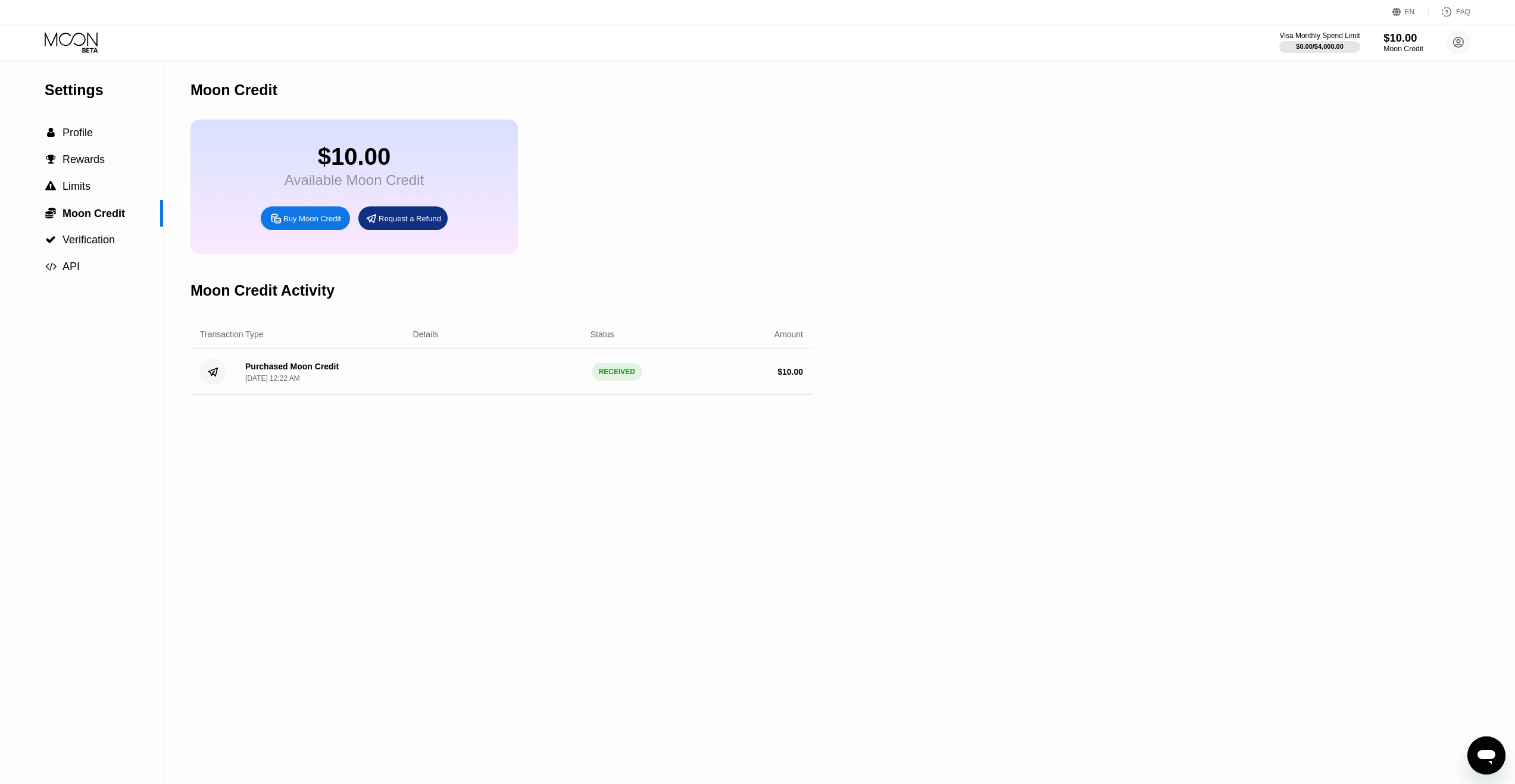
click at [1410, 42] on div "$10.00" at bounding box center [1404, 37] width 40 height 12
click at [115, 137] on div " Profile" at bounding box center [81, 132] width 163 height 12
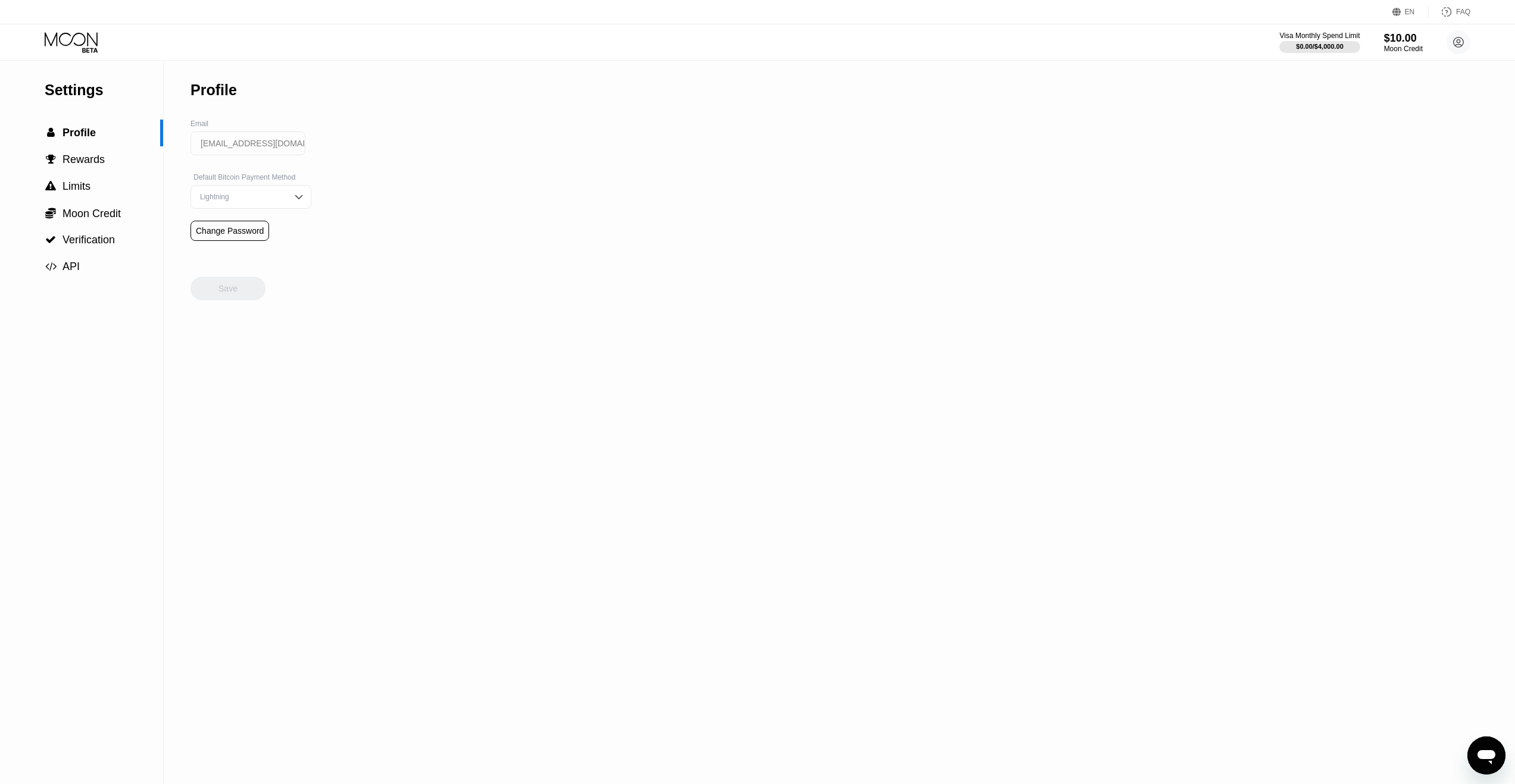
click at [77, 32] on icon at bounding box center [72, 43] width 55 height 21
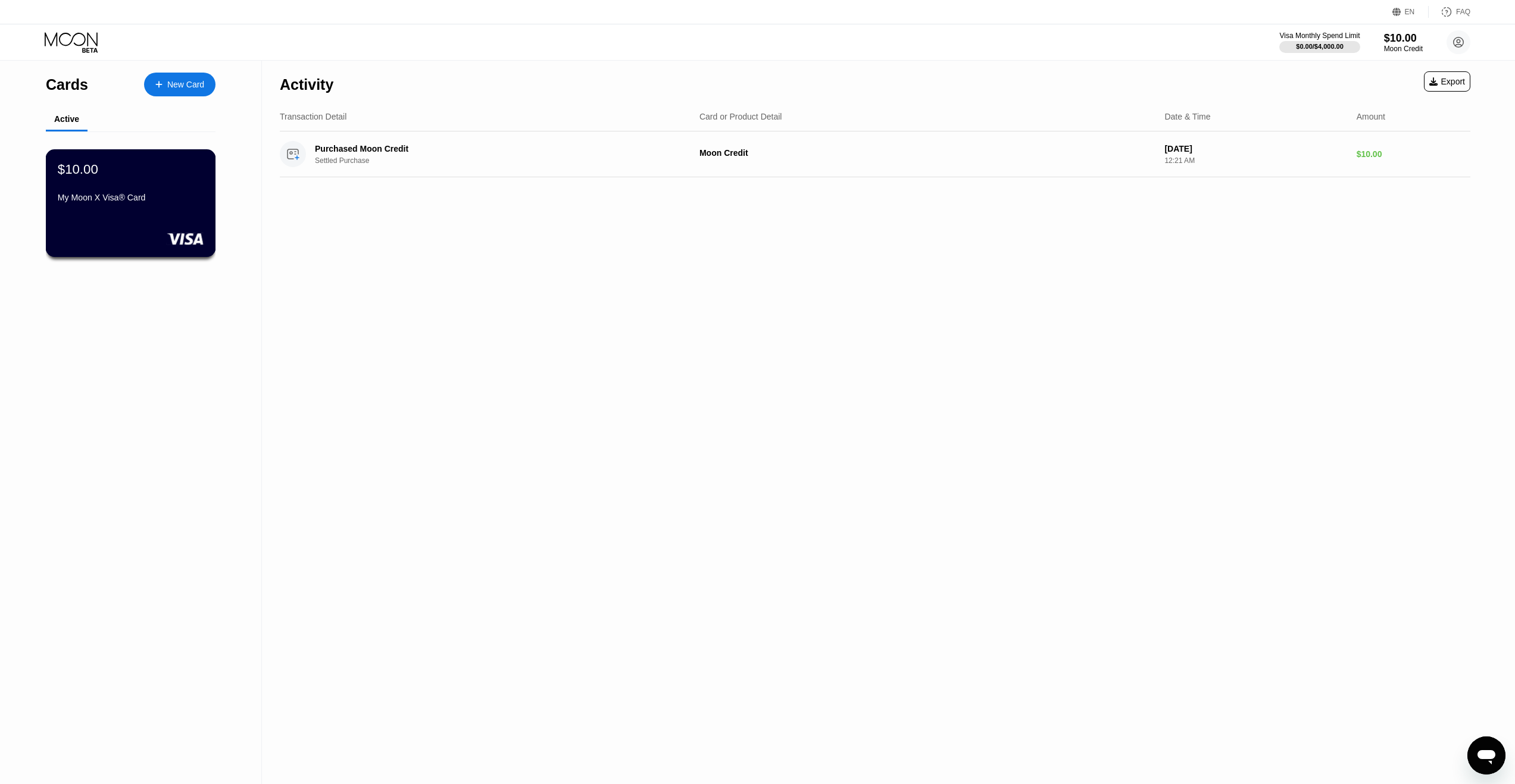
click at [144, 202] on div "My Moon X Visa® Card" at bounding box center [131, 197] width 146 height 10
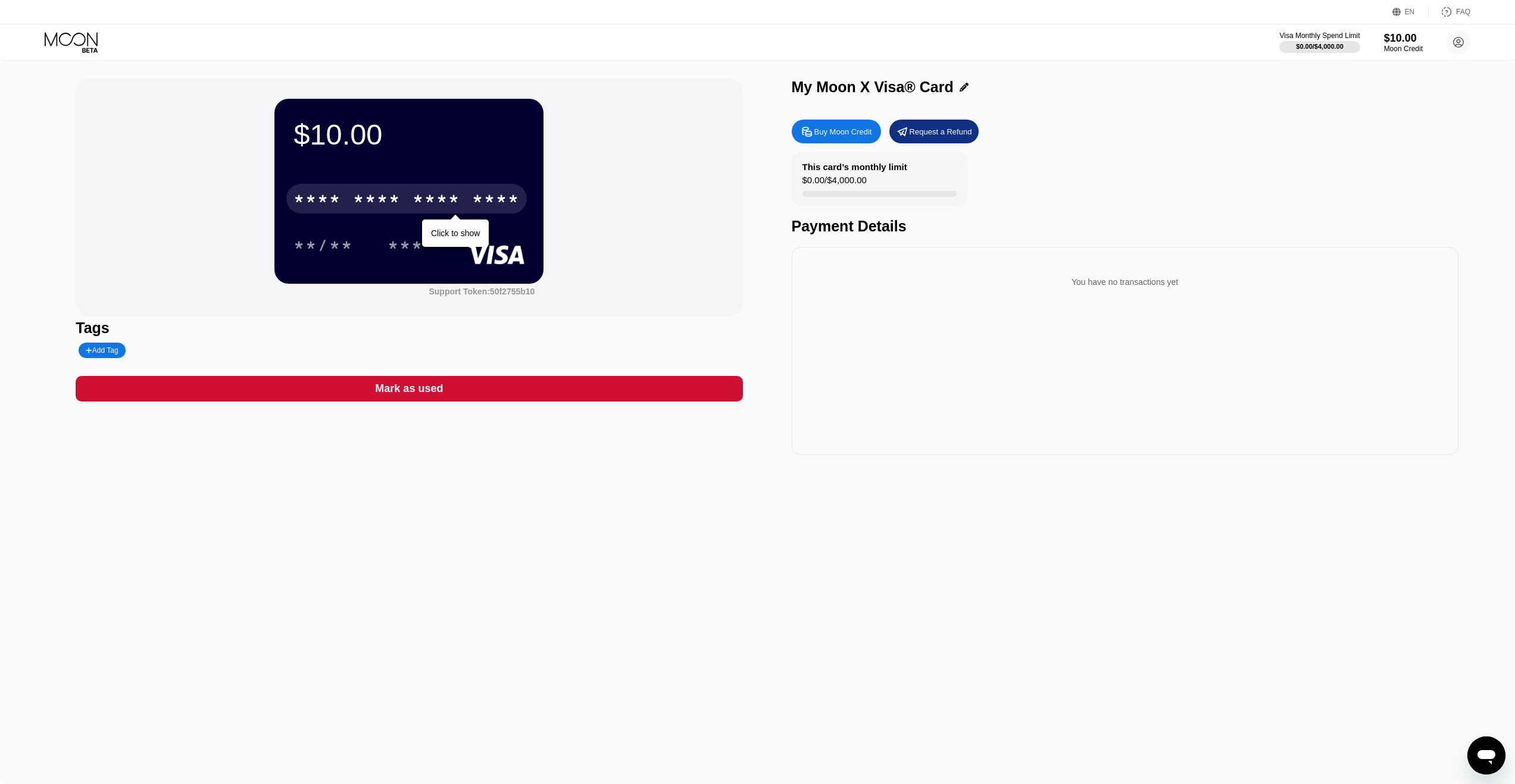
click at [396, 197] on div "* * * *" at bounding box center [376, 201] width 48 height 19
click at [461, 196] on div "* * * * * * * * * * * * 8496" at bounding box center [407, 198] width 240 height 30
click at [376, 191] on div "6500" at bounding box center [376, 201] width 48 height 19
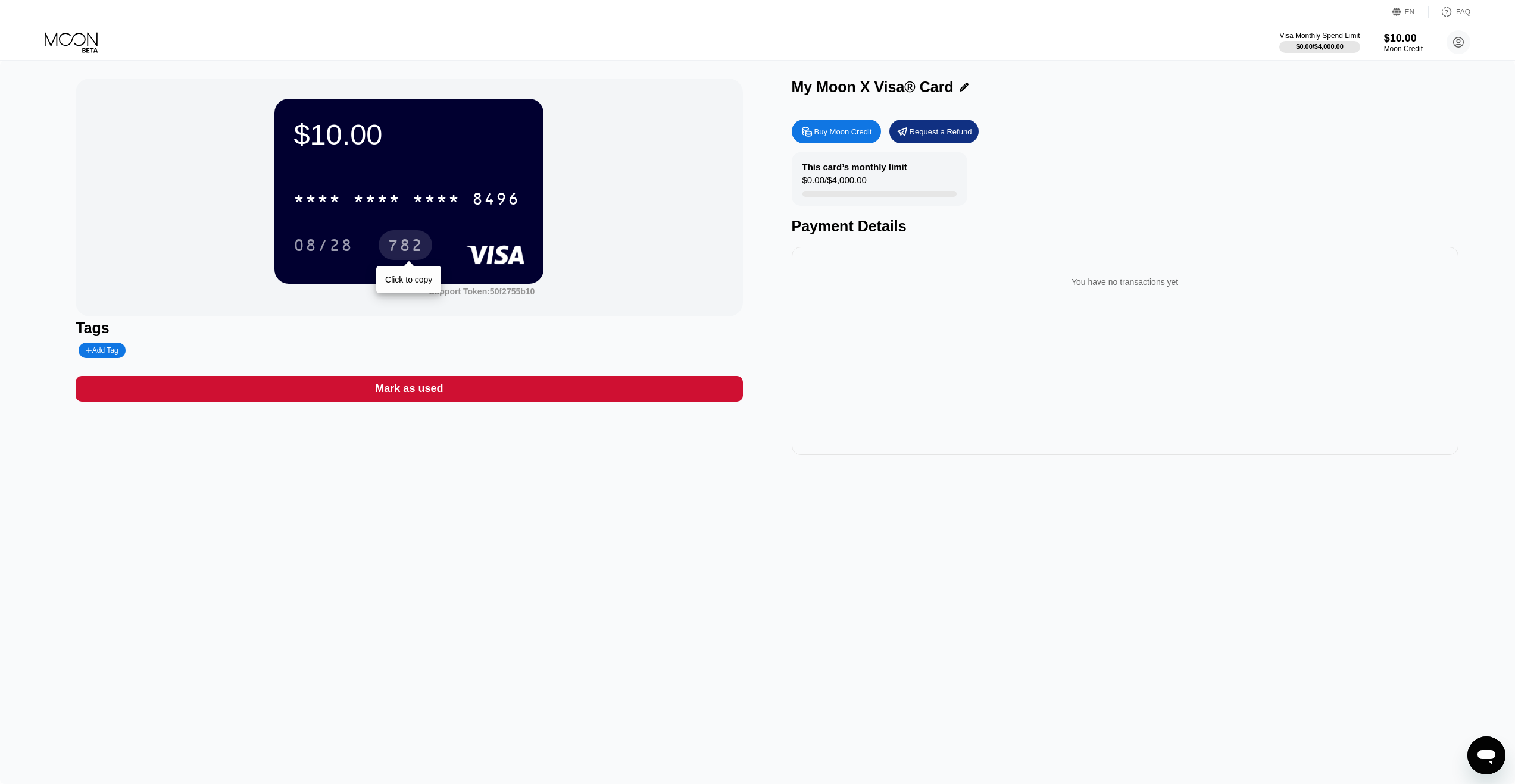
click at [424, 249] on div "782" at bounding box center [405, 245] width 53 height 30
click at [502, 182] on div "* * * * * * * * * * * * 8496" at bounding box center [409, 195] width 231 height 40
click at [1461, 42] on circle at bounding box center [1458, 42] width 24 height 24
click at [1399, 133] on div "Settings" at bounding box center [1384, 138] width 30 height 10
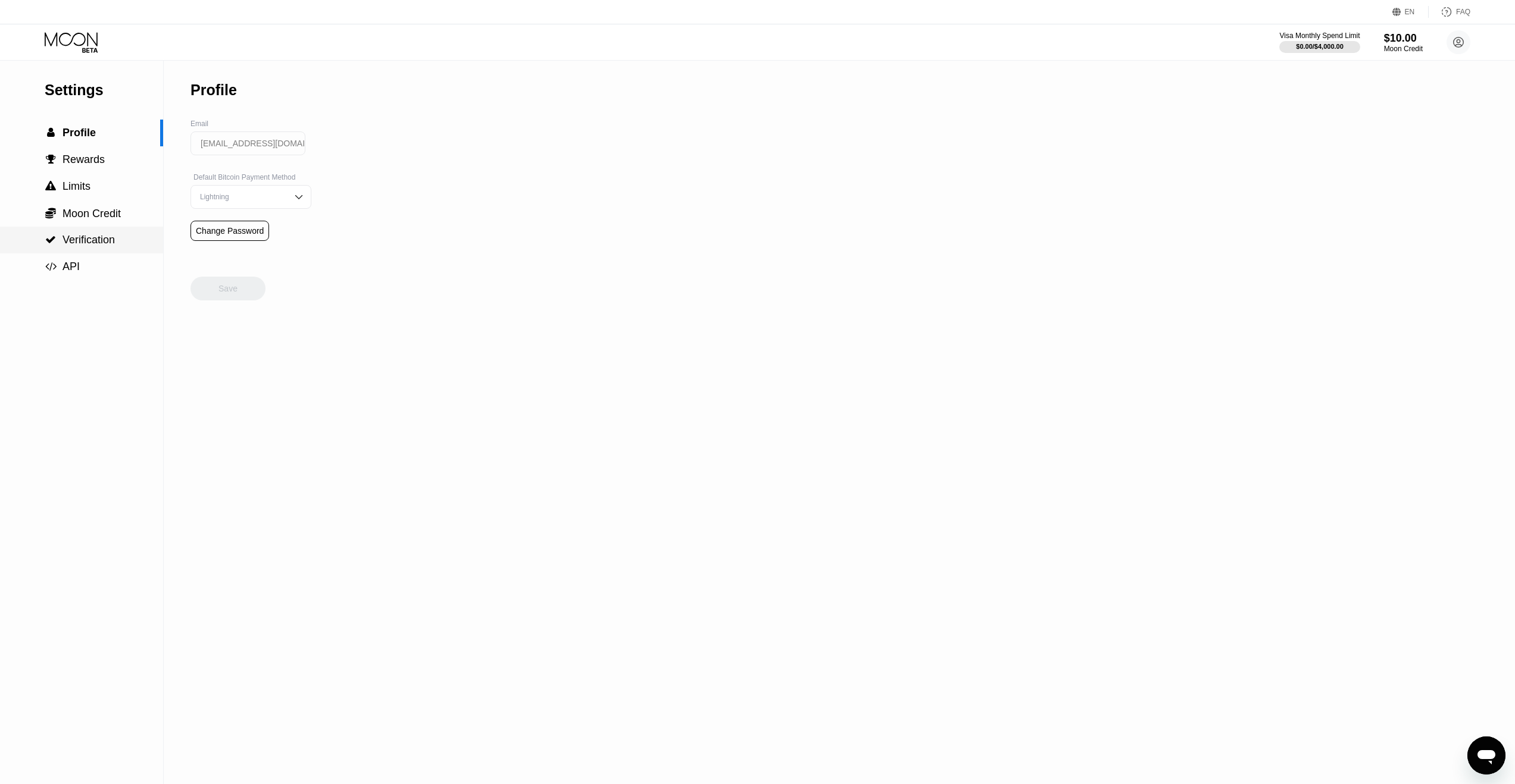
click at [107, 239] on span "Verification" at bounding box center [89, 240] width 52 height 11
click at [99, 259] on div " API" at bounding box center [81, 267] width 163 height 27
click at [95, 194] on div " Limits" at bounding box center [81, 187] width 163 height 27
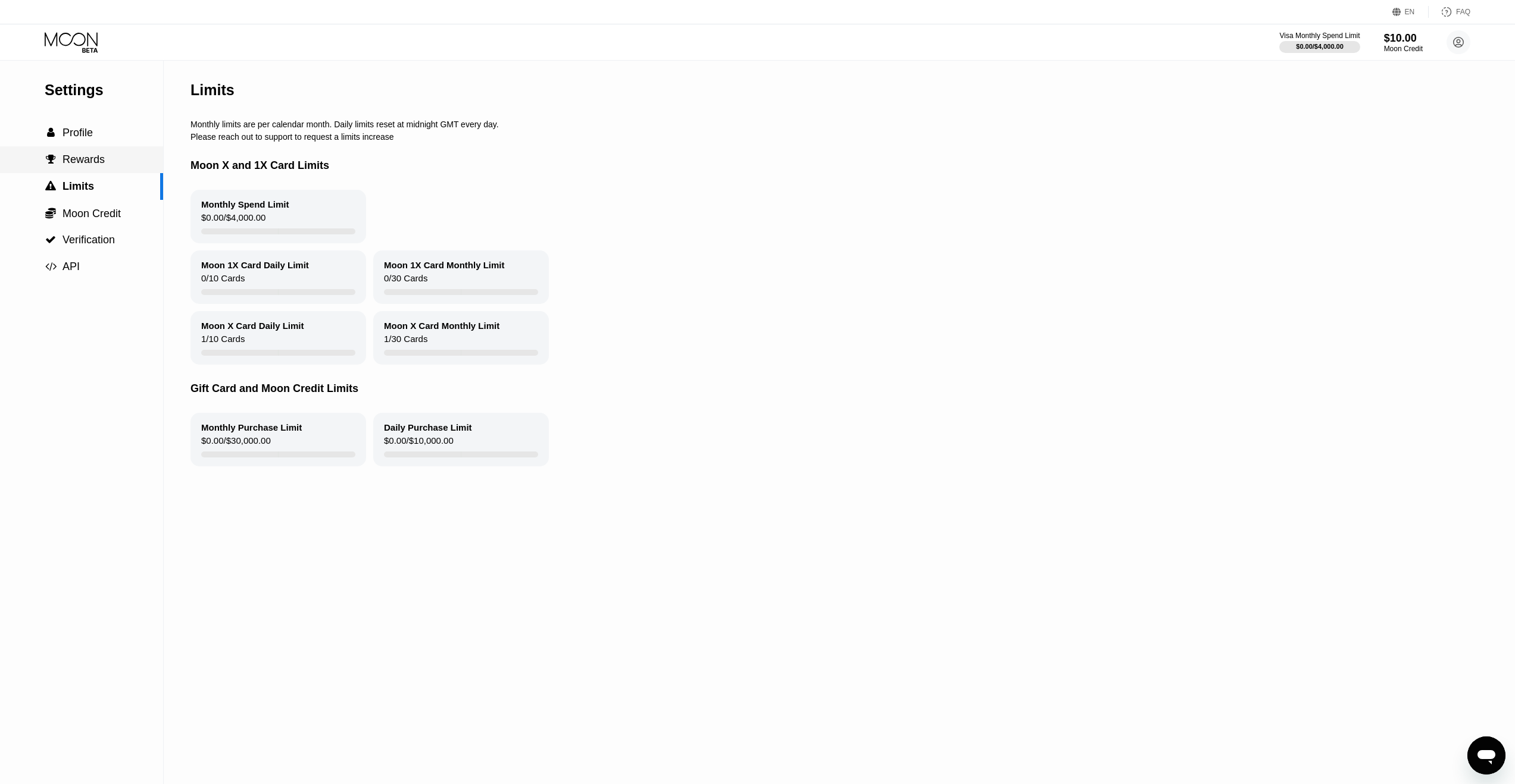
click at [111, 166] on div " Rewards" at bounding box center [81, 159] width 163 height 12
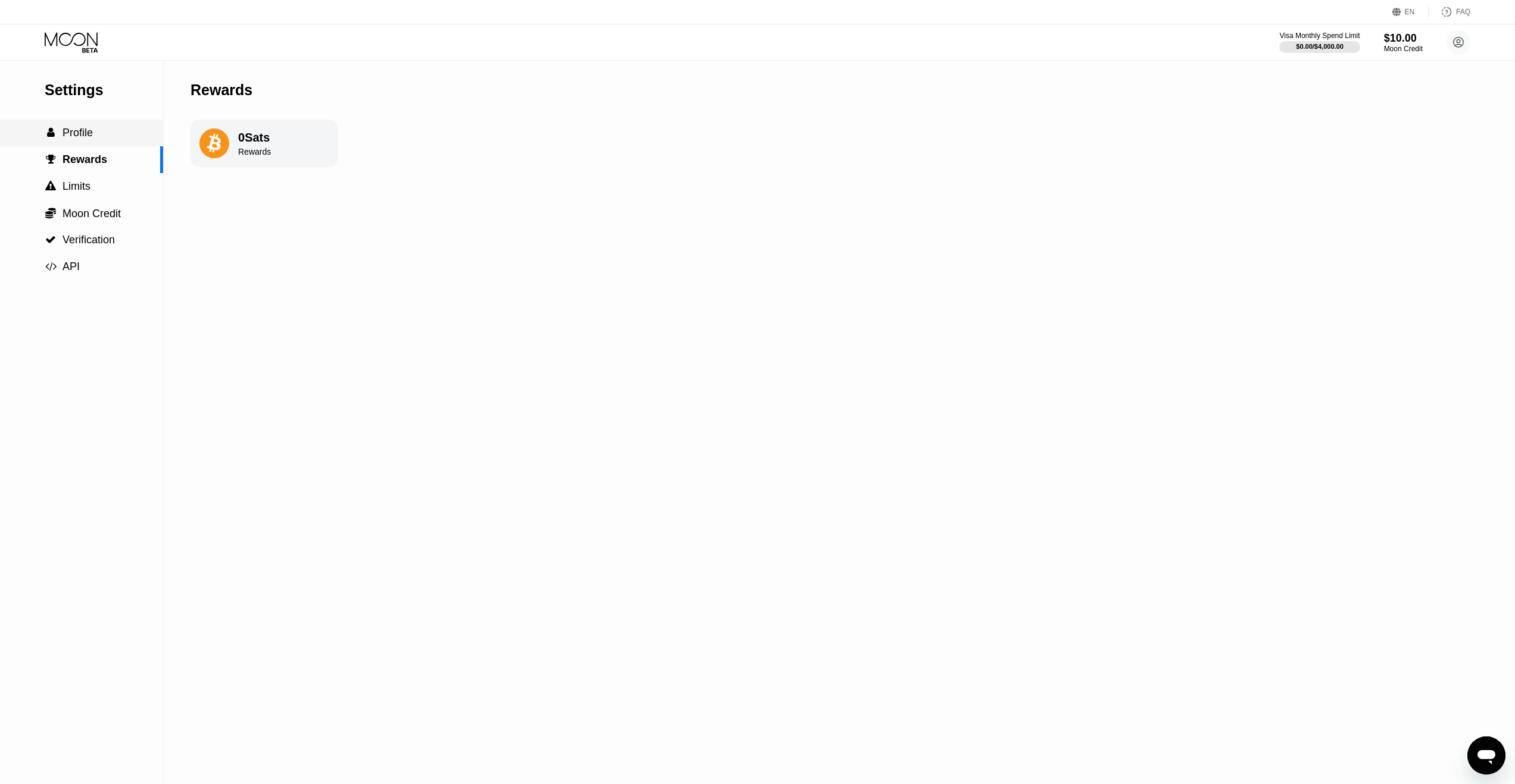
click at [118, 137] on div " Profile" at bounding box center [81, 132] width 163 height 12
click at [80, 44] on icon at bounding box center [72, 43] width 55 height 21
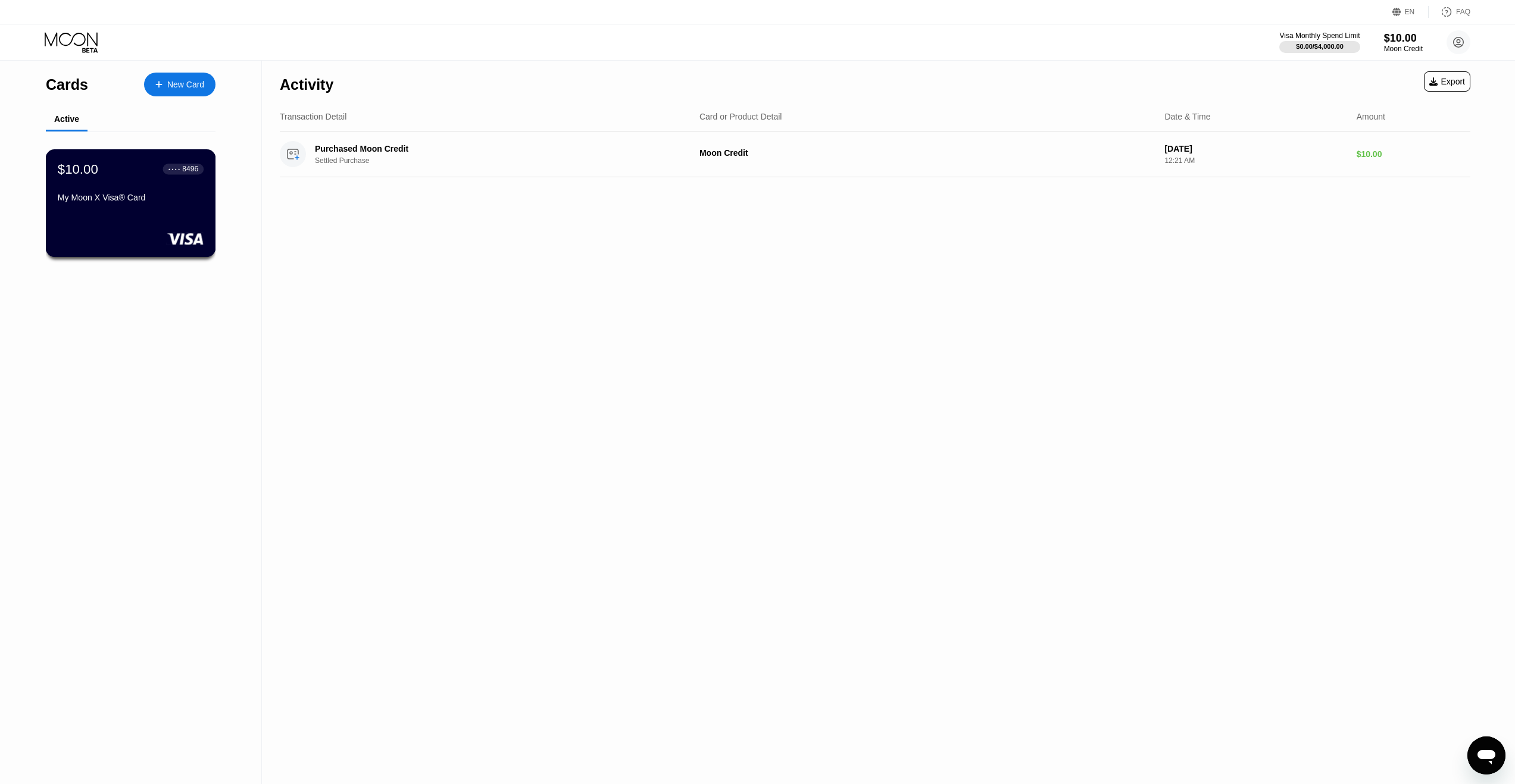
click at [150, 169] on div "$10.00 ● ● ● ● 8496" at bounding box center [131, 169] width 146 height 15
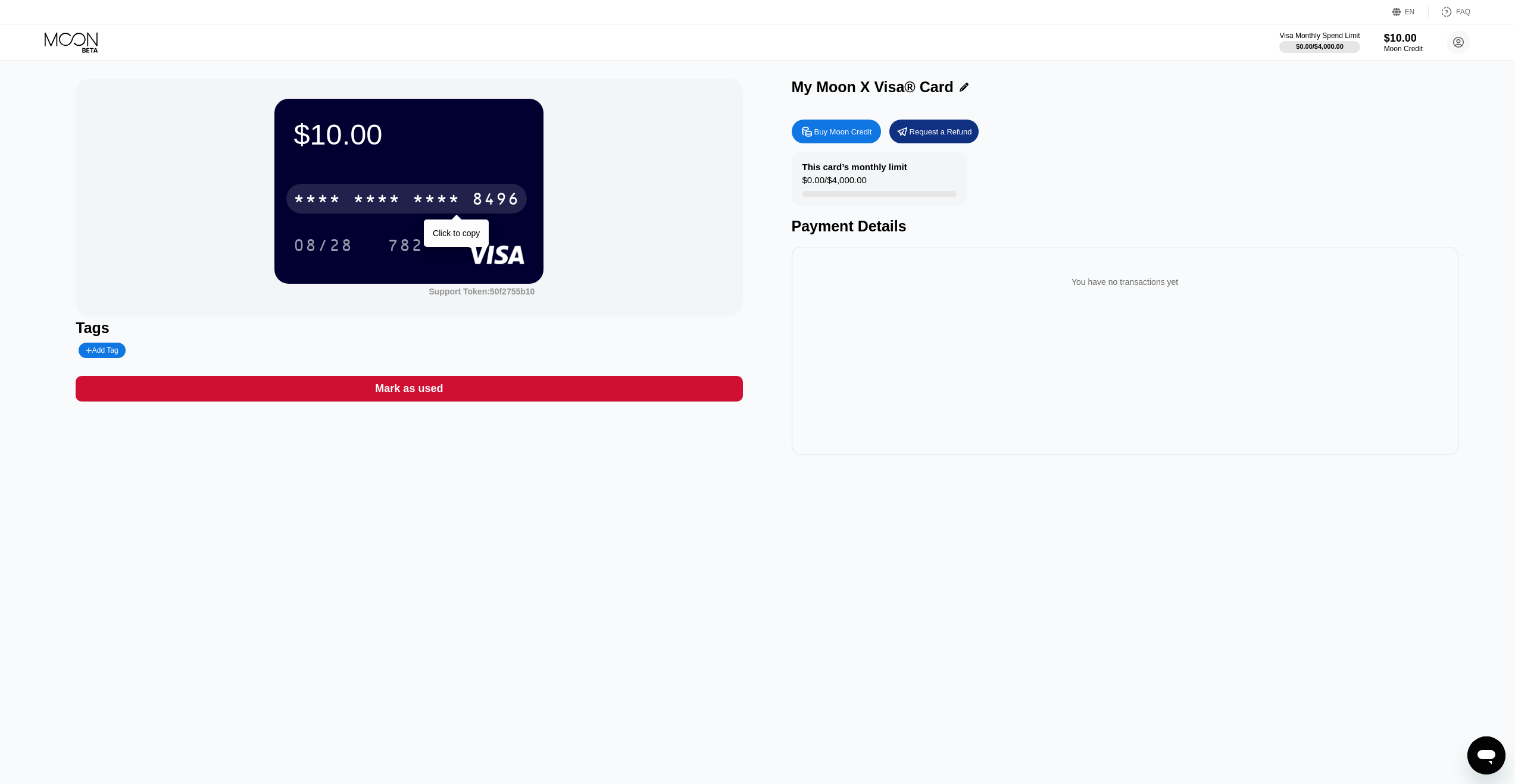
click at [450, 201] on div "* * * *" at bounding box center [436, 201] width 48 height 19
click at [446, 190] on div "4513 6500 2863 8496" at bounding box center [407, 198] width 240 height 30
click at [82, 37] on icon at bounding box center [72, 43] width 55 height 21
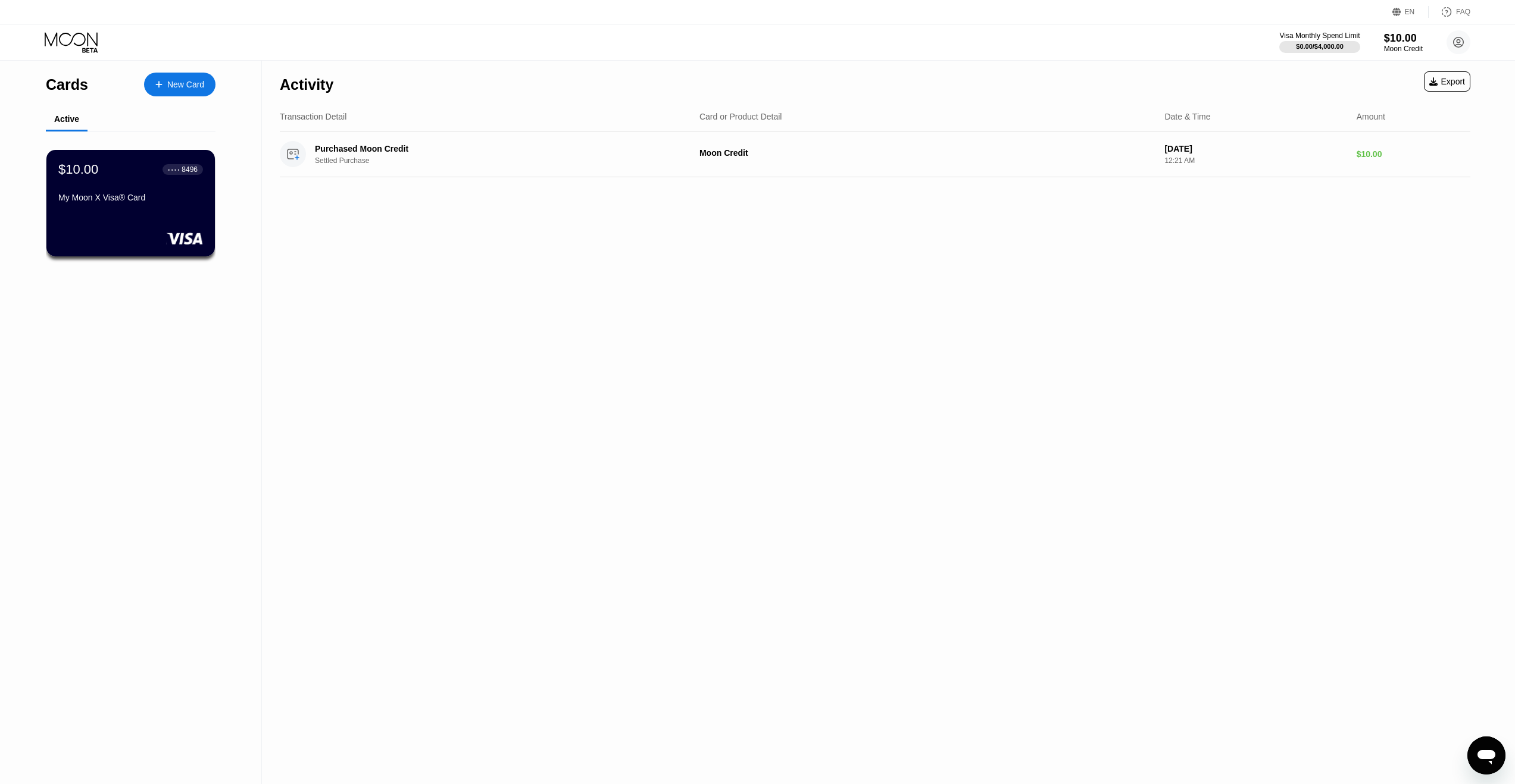
click at [182, 85] on div "New Card" at bounding box center [186, 85] width 37 height 10
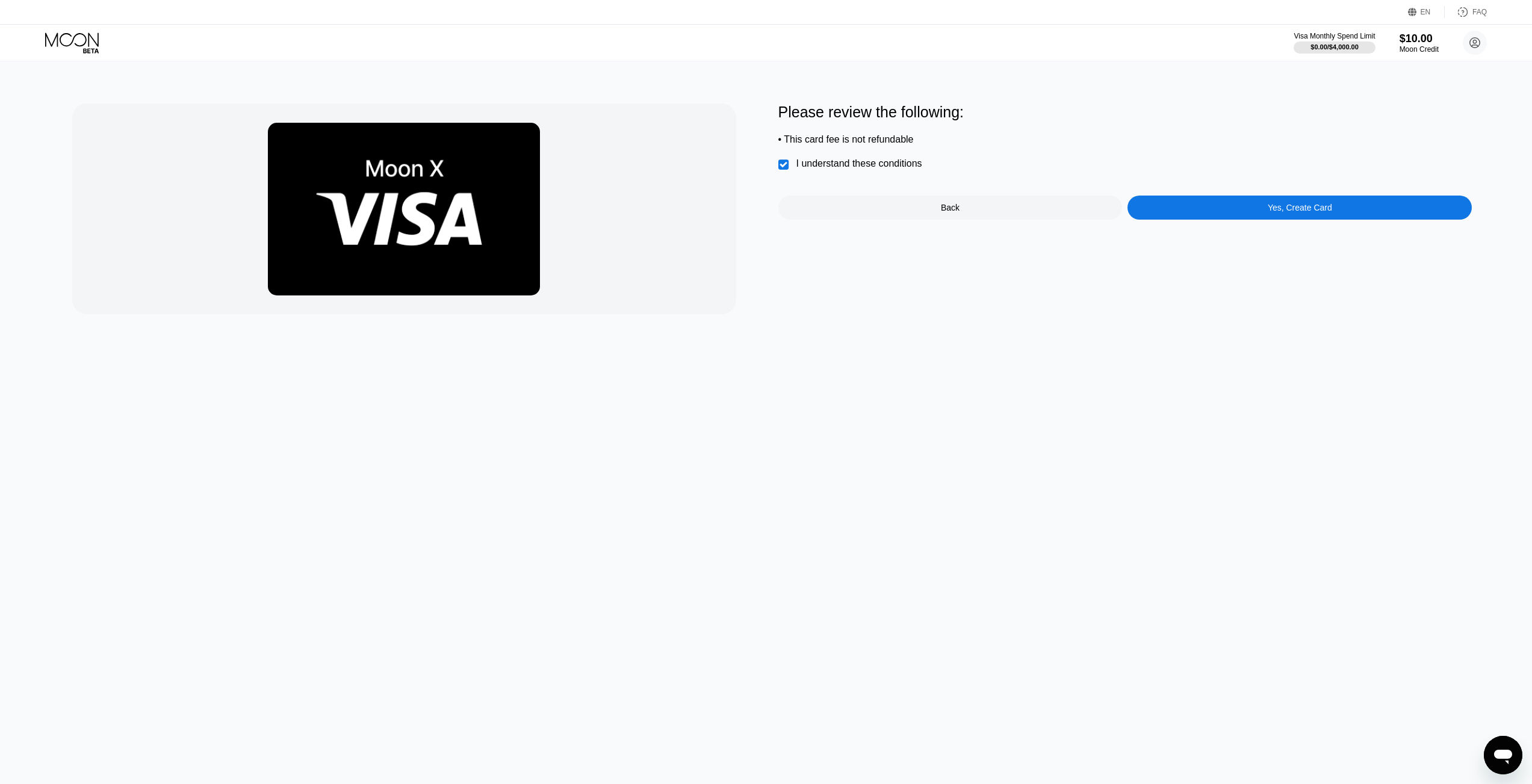
click at [1207, 201] on div "Yes, Create Card" at bounding box center [1299, 207] width 344 height 24
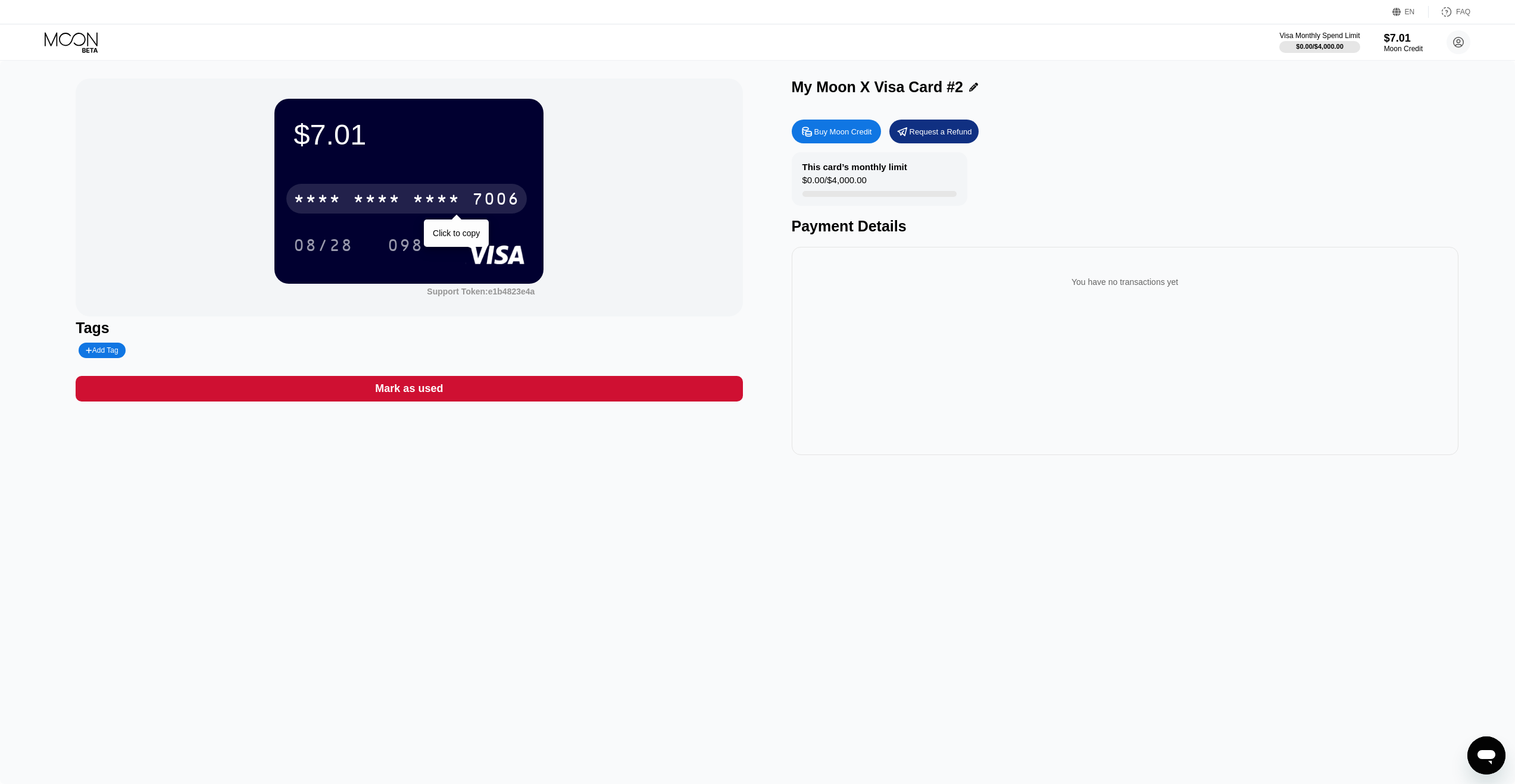
click at [371, 187] on div "* * * * * * * * * * * * 7006" at bounding box center [407, 198] width 240 height 30
drag, startPoint x: 81, startPoint y: 22, endPoint x: 80, endPoint y: 32, distance: 10.0
click at [80, 24] on div "EN Language Select an item Save FAQ" at bounding box center [758, 12] width 1515 height 25
click at [80, 32] on icon at bounding box center [72, 43] width 55 height 21
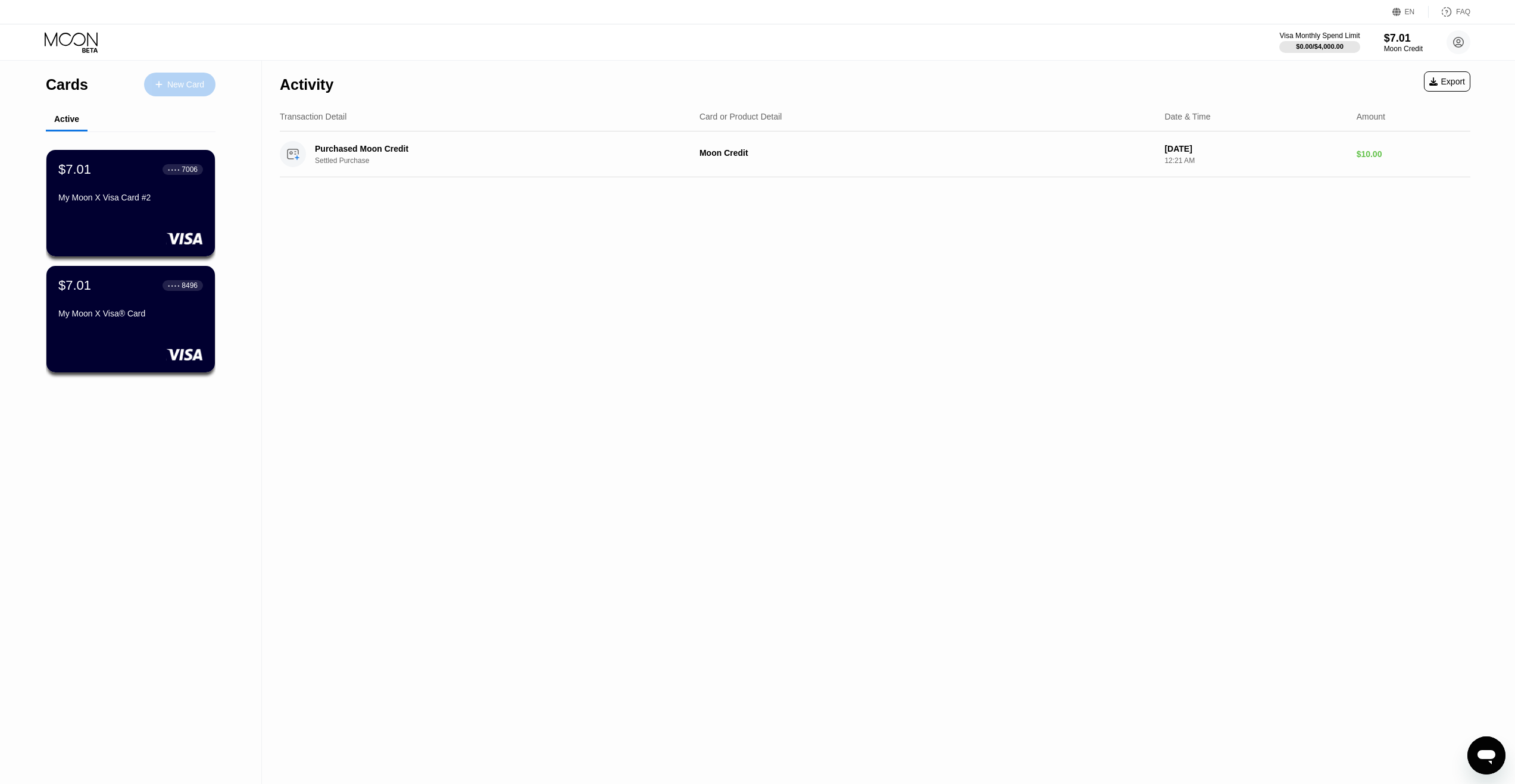
click at [178, 87] on div "New Card" at bounding box center [186, 85] width 37 height 10
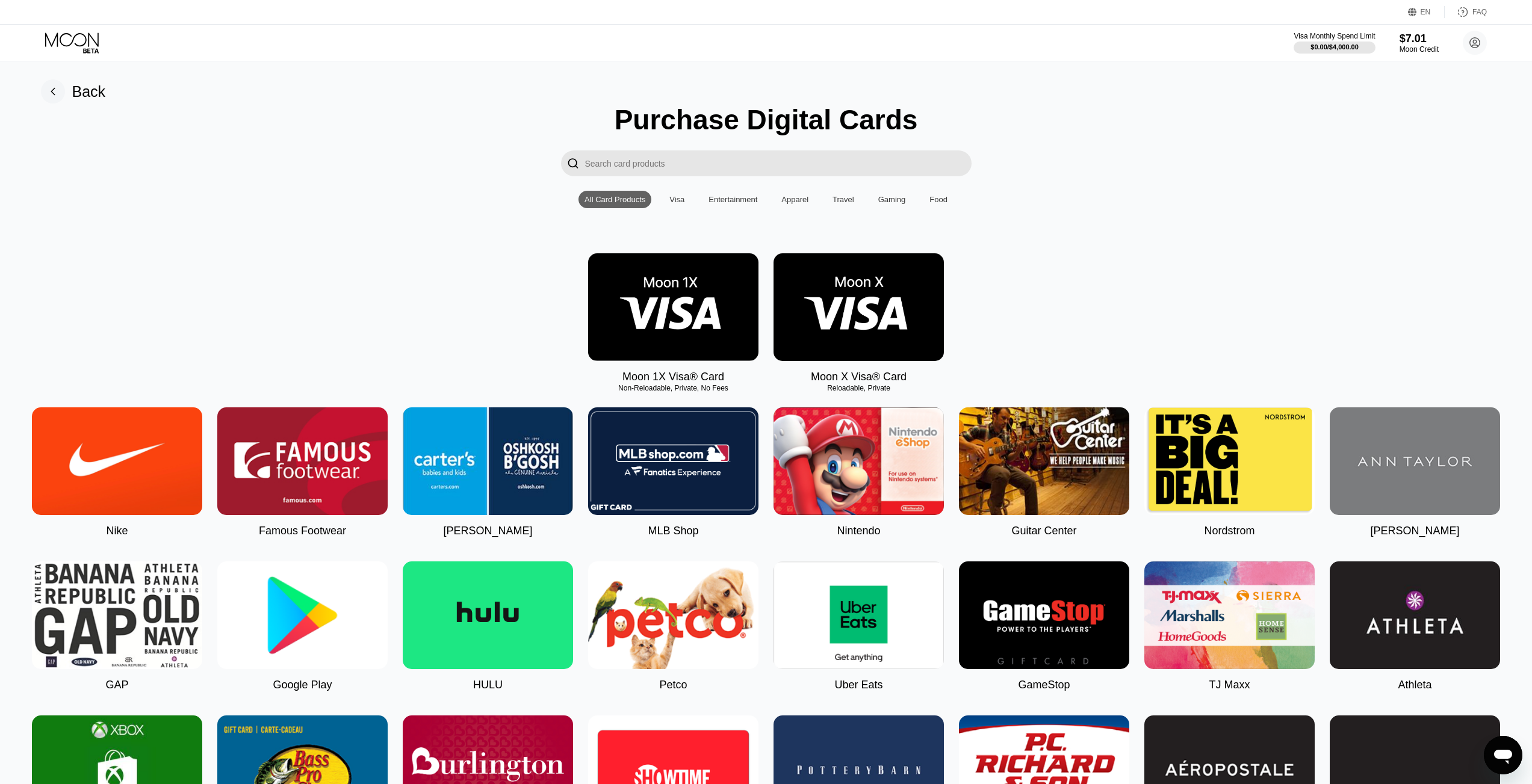
click at [684, 305] on img at bounding box center [673, 307] width 171 height 108
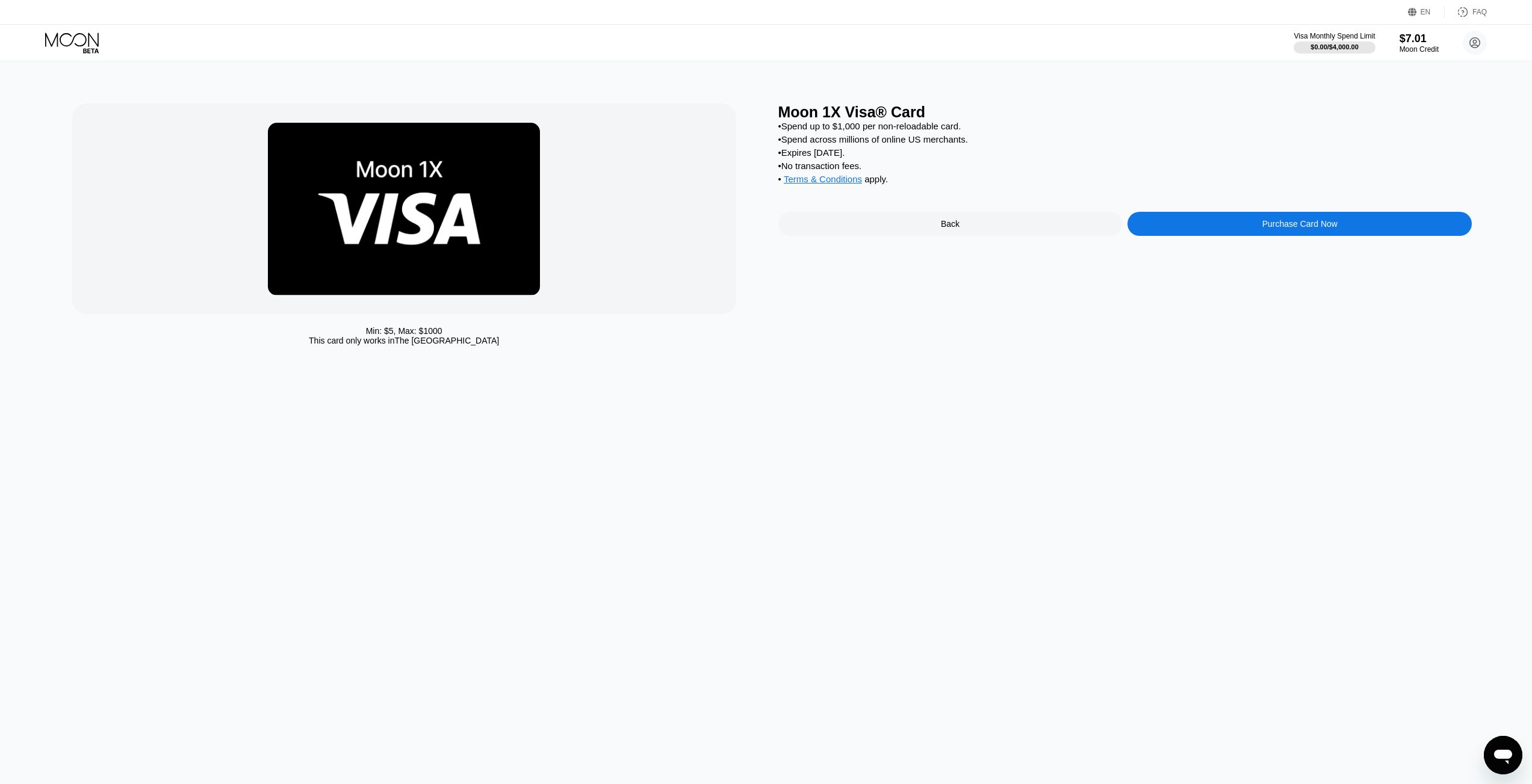
click at [1211, 227] on div "Purchase Card Now" at bounding box center [1299, 223] width 344 height 24
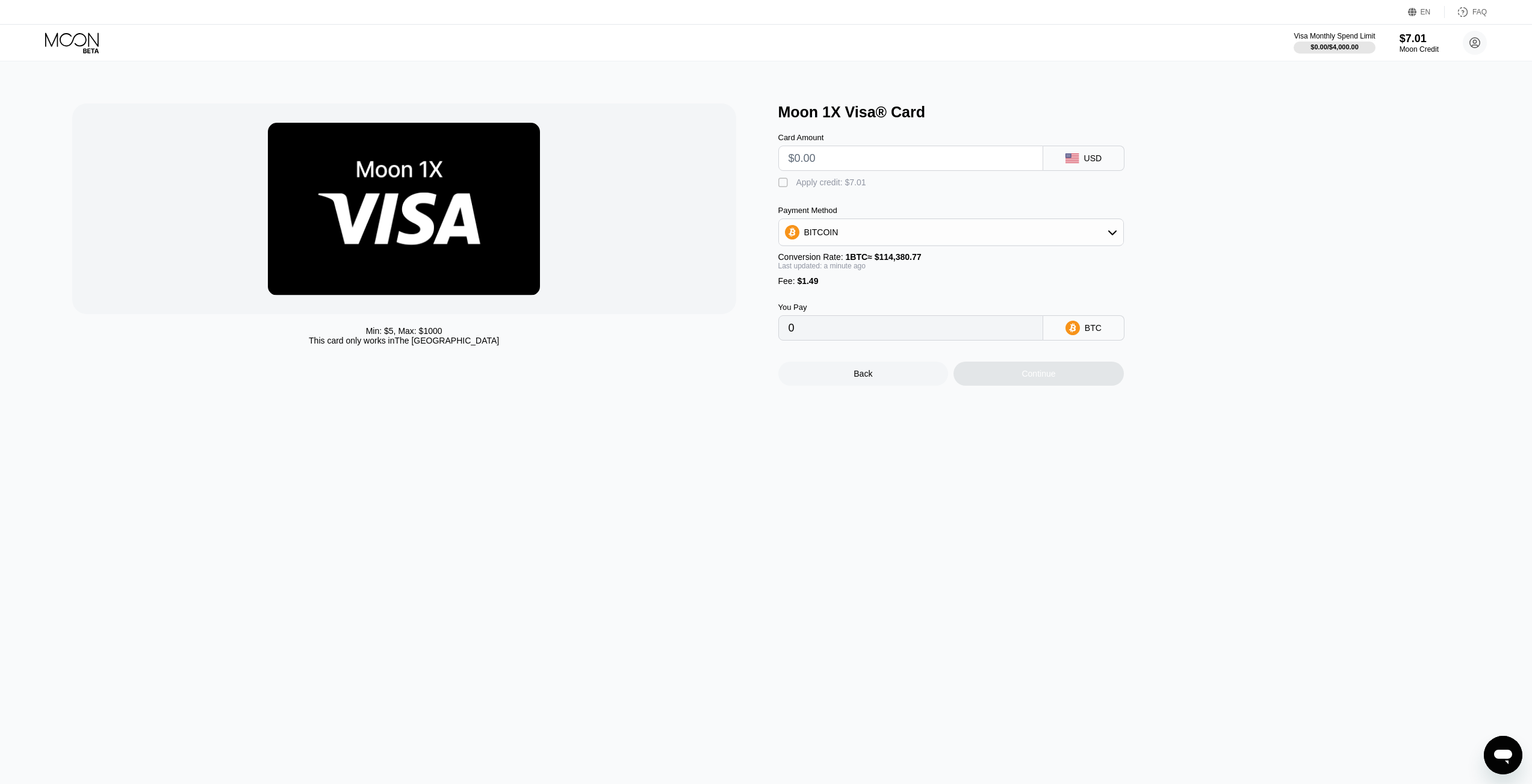
click at [790, 178] on div " Apply credit: $7.01" at bounding box center [825, 183] width 93 height 12
click at [912, 336] on input "0" at bounding box center [911, 327] width 245 height 24
click at [879, 232] on div "BITCOIN" at bounding box center [950, 232] width 344 height 24
click at [867, 224] on div "BITCOIN" at bounding box center [950, 232] width 344 height 24
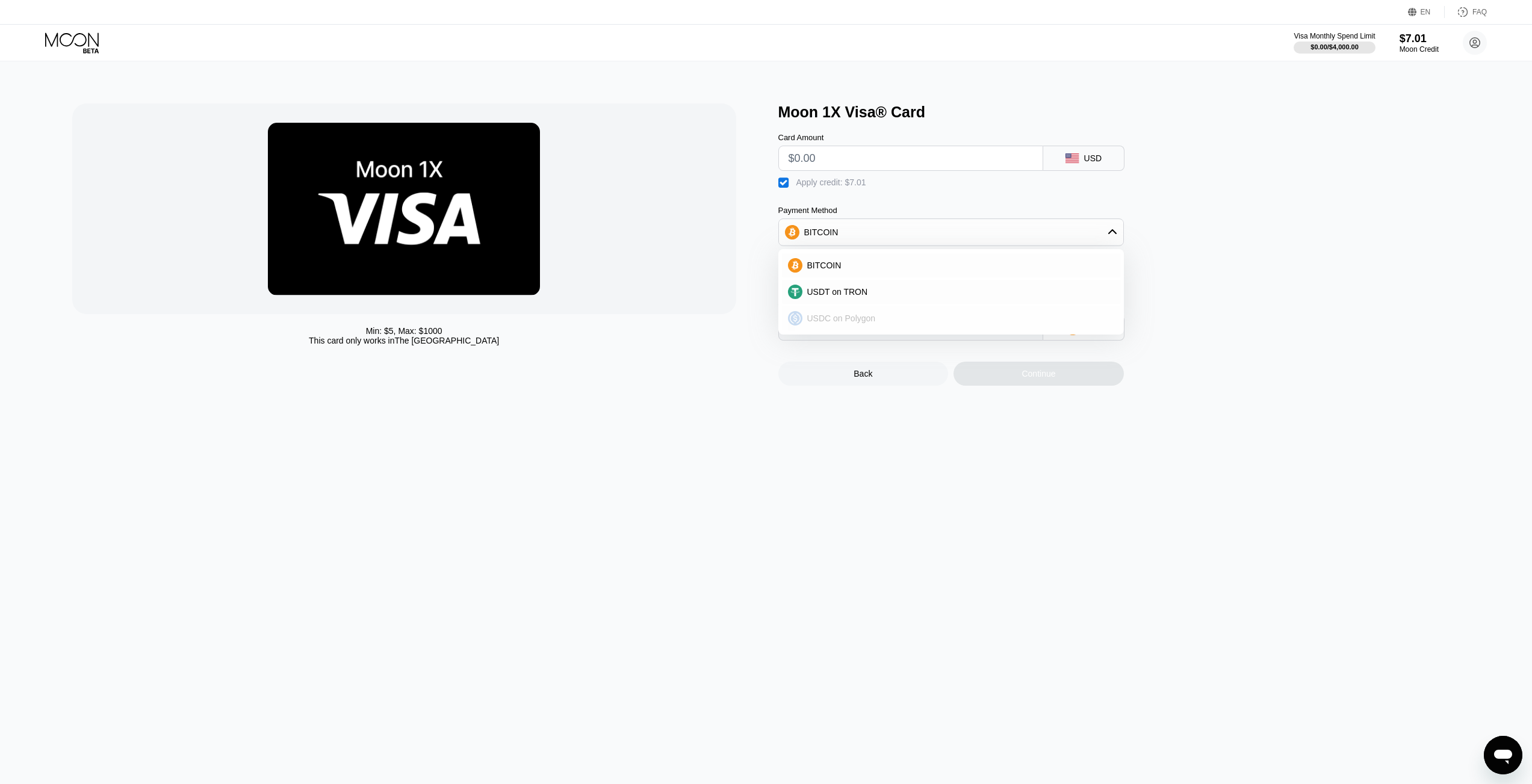
click at [850, 310] on div "USDC on Polygon" at bounding box center [951, 318] width 338 height 24
click at [1042, 384] on div "Continue" at bounding box center [1039, 373] width 171 height 24
click at [91, 44] on icon at bounding box center [73, 43] width 56 height 21
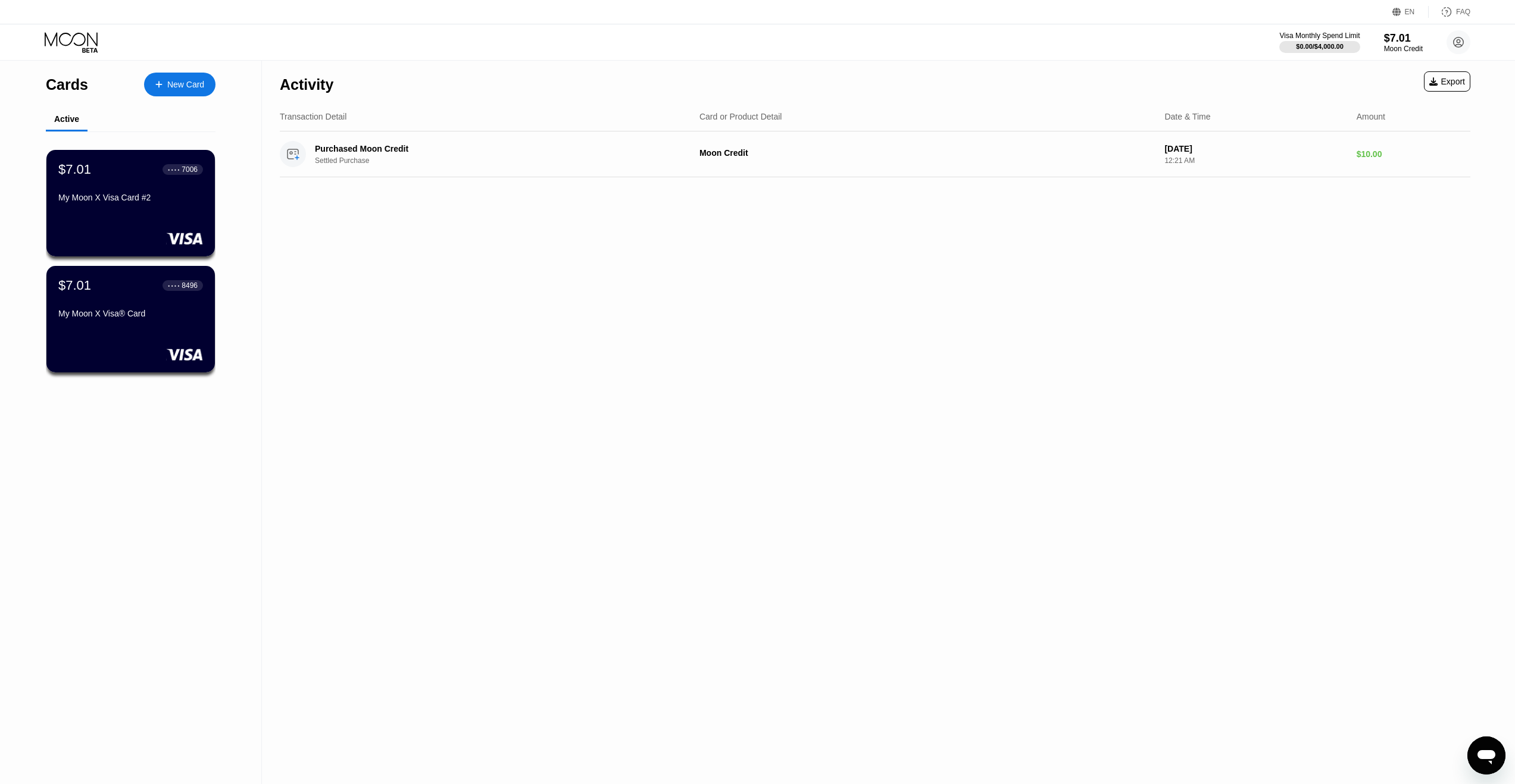
click at [97, 36] on icon at bounding box center [71, 39] width 53 height 13
click at [179, 193] on div "My Moon X Visa Card #2" at bounding box center [131, 197] width 146 height 10
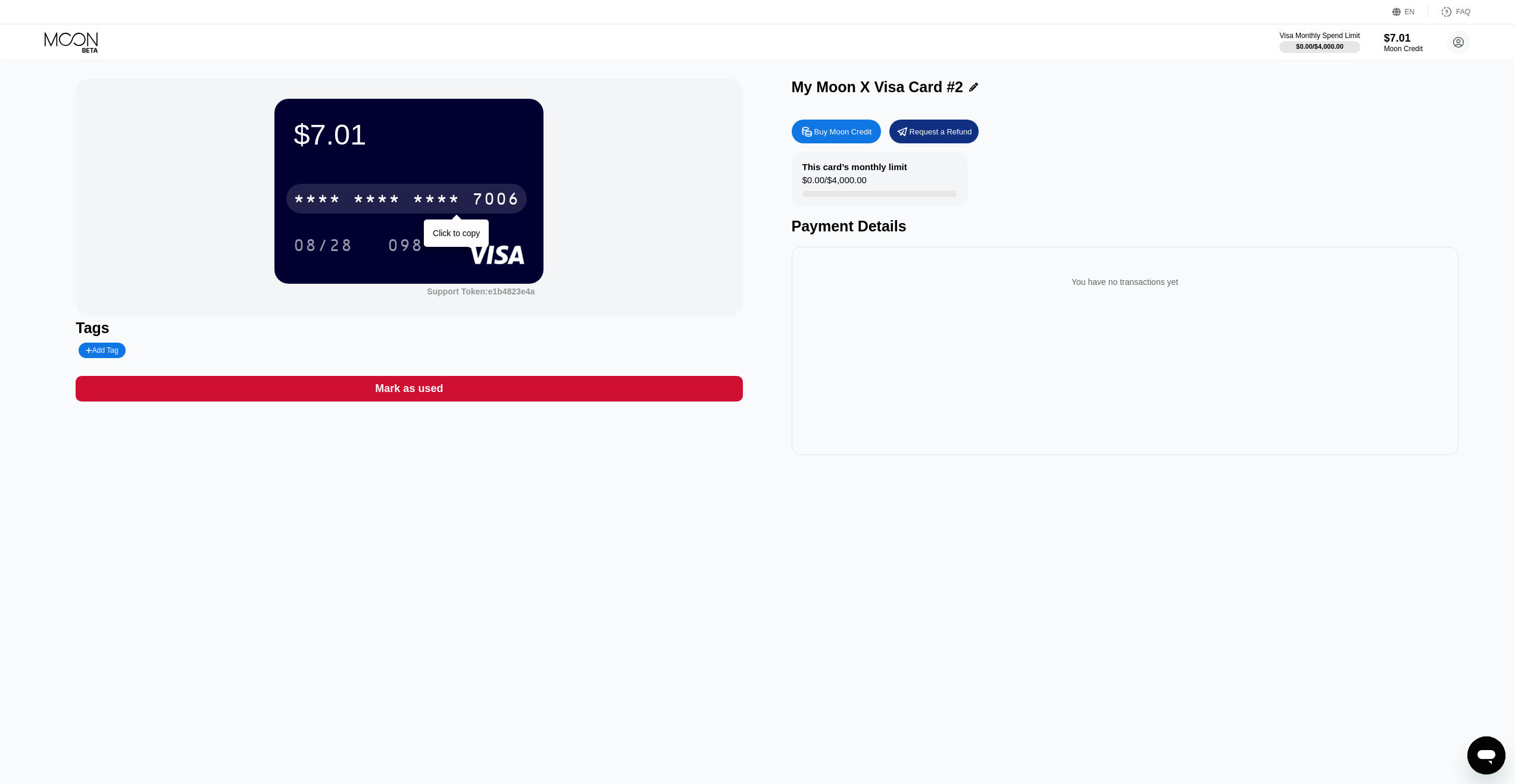
click at [369, 201] on div "* * * *" at bounding box center [376, 201] width 48 height 19
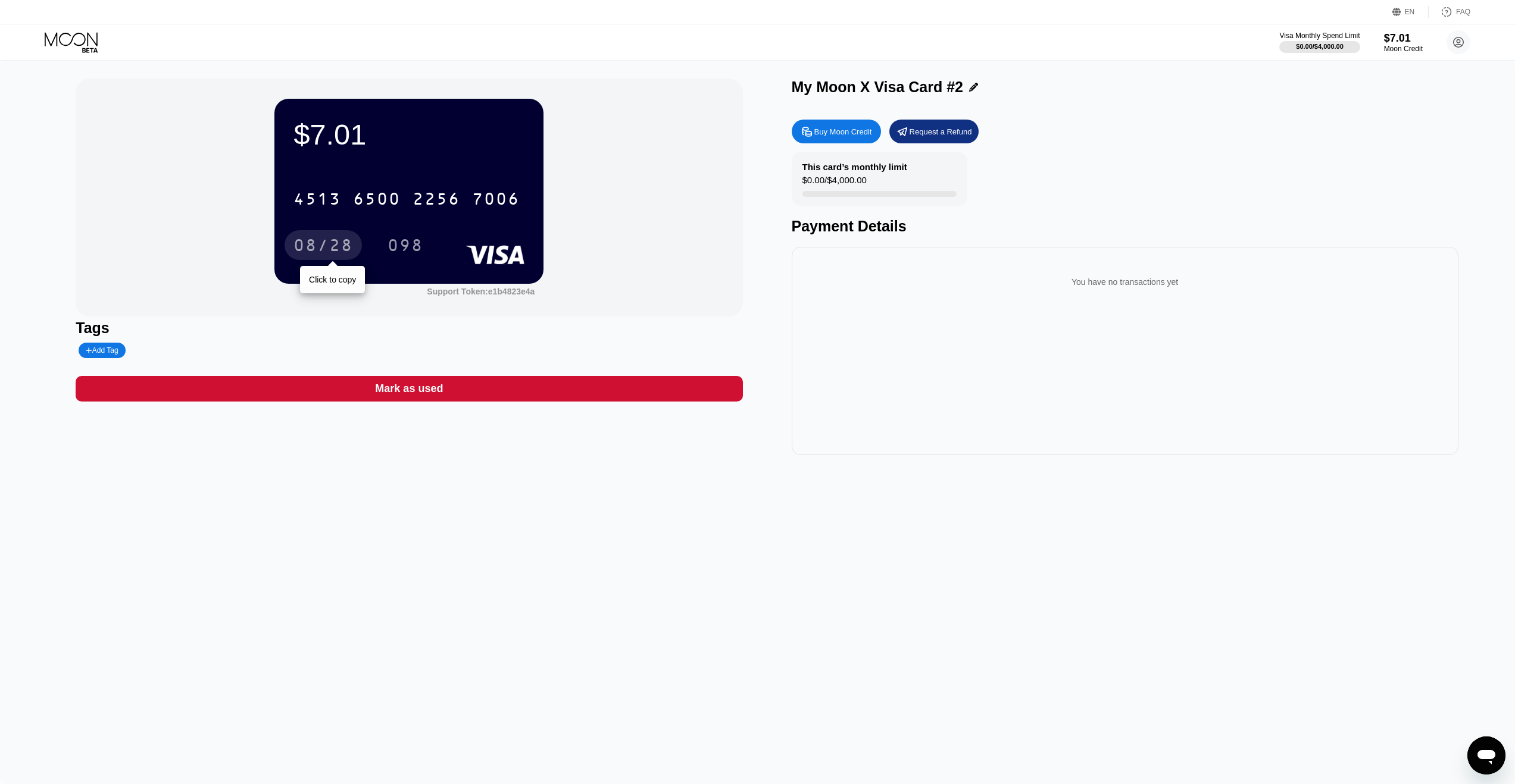
click at [335, 246] on div "08/28" at bounding box center [323, 247] width 59 height 19
click at [403, 235] on div "098" at bounding box center [405, 245] width 53 height 30
